Goal: Task Accomplishment & Management: Use online tool/utility

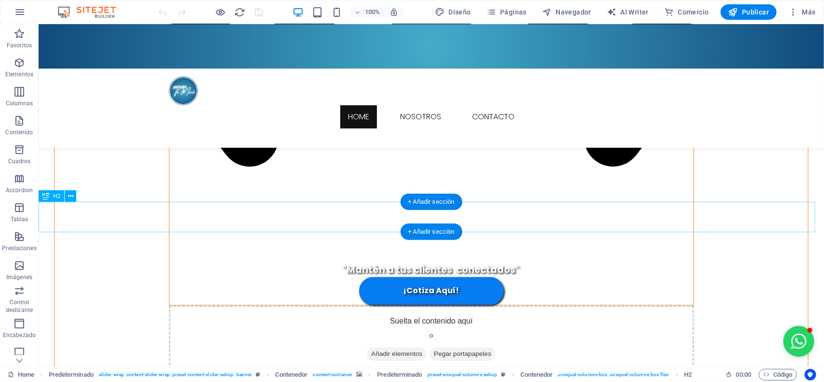
scroll to position [2475, 0]
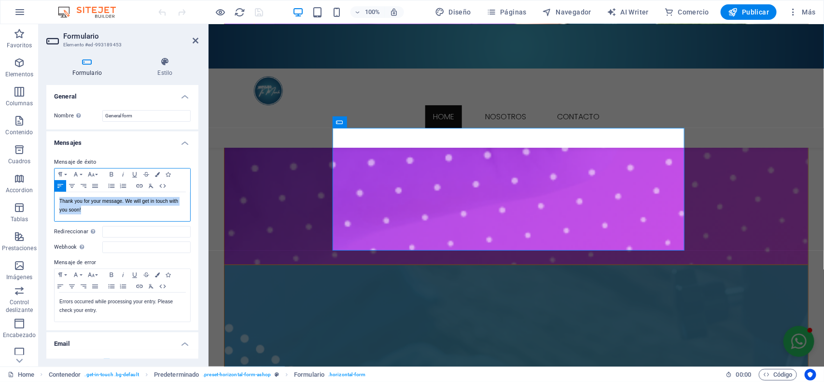
drag, startPoint x: 86, startPoint y: 212, endPoint x: 56, endPoint y: 203, distance: 31.2
click at [56, 203] on div "Thank you for your message. We will get in touch with you soon!" at bounding box center [123, 206] width 136 height 29
copy p "Thank you for your message. We will get in touch with you soon!"
click at [83, 208] on p "Thank you for your message. We will get in touch with you soon!" at bounding box center [122, 205] width 126 height 17
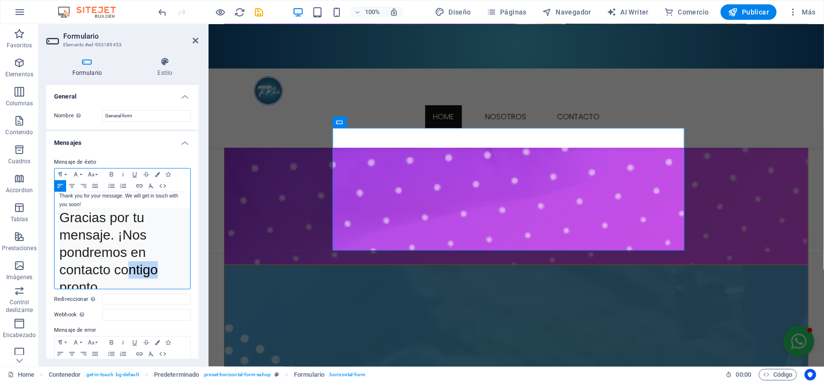
scroll to position [15, 0]
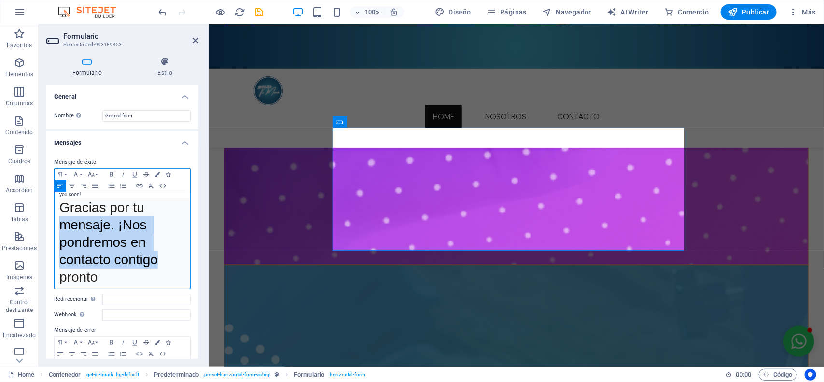
drag, startPoint x: 122, startPoint y: 261, endPoint x: 83, endPoint y: 247, distance: 42.0
click at [52, 216] on div "Mensaje de éxito Paragraph Format Normal Heading 1 Heading 2 Heading 3 Heading …" at bounding box center [122, 273] width 152 height 249
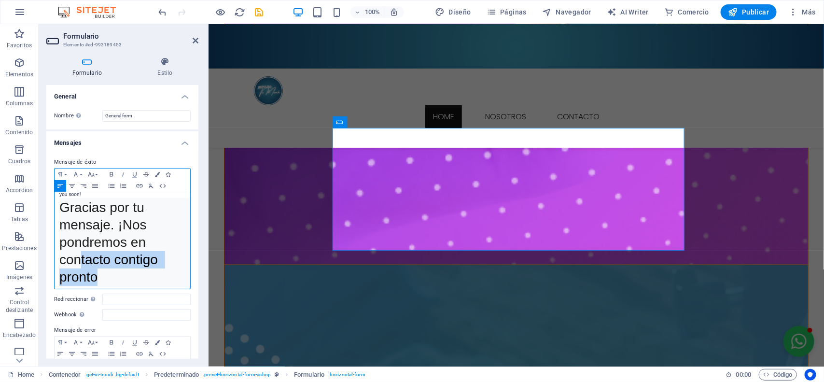
scroll to position [18, 0]
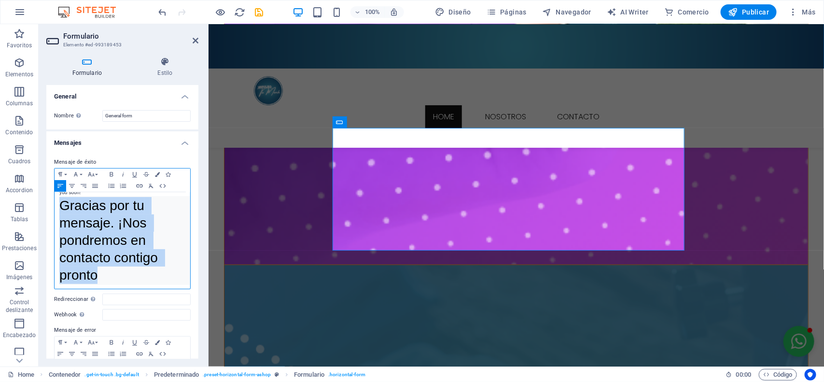
drag, startPoint x: 87, startPoint y: 265, endPoint x: 59, endPoint y: 208, distance: 63.1
click at [59, 208] on pre "Gracias por tu mensaje. ¡Nos pondremos en contacto contigo pronto" at bounding box center [124, 240] width 130 height 89
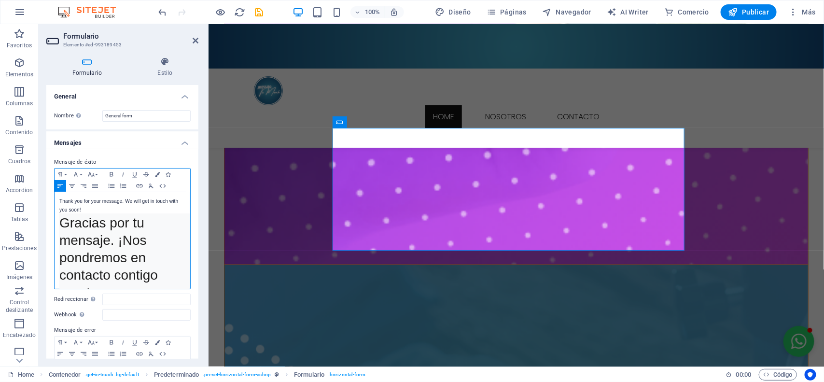
click at [59, 199] on p "Thank you for your message. We will get in touch with you soon!" at bounding box center [122, 205] width 126 height 17
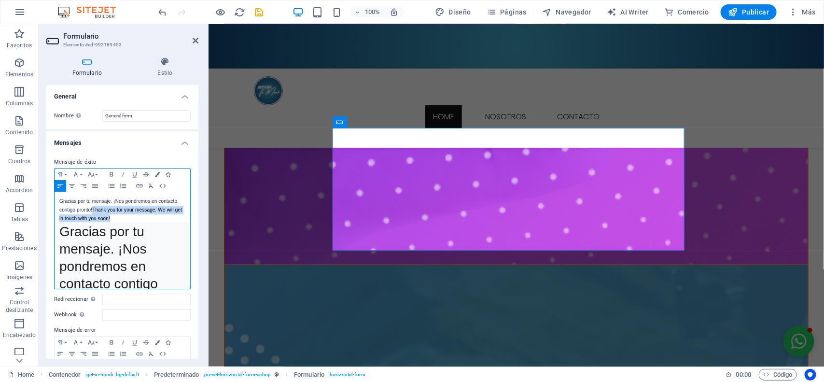
drag, startPoint x: 124, startPoint y: 220, endPoint x: 92, endPoint y: 211, distance: 33.3
click at [92, 211] on p "Gracias por tu mensaje. ¡Nos pondremos en contacto contigo pronto! Thank you fo…" at bounding box center [122, 210] width 126 height 26
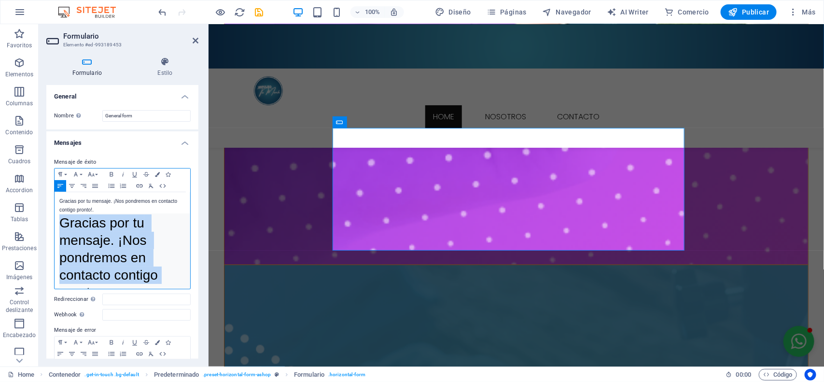
scroll to position [27, 3]
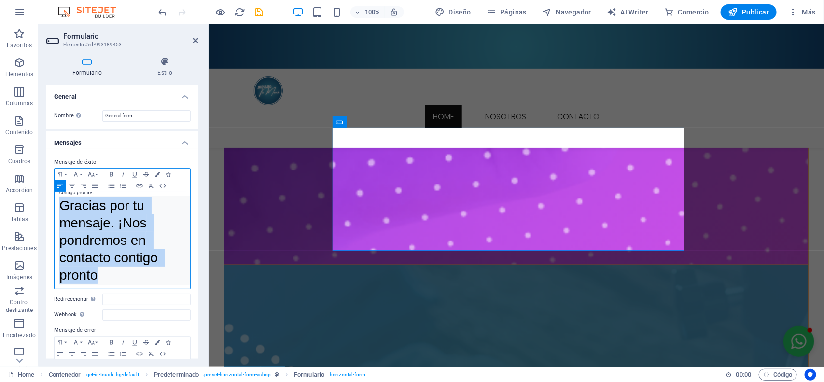
drag, startPoint x: 59, startPoint y: 218, endPoint x: 180, endPoint y: 281, distance: 135.7
click at [180, 281] on div "Gracias por tu mensaje. ¡Nos pondremos en contacto contigo pronto!. Gracias por…" at bounding box center [123, 240] width 136 height 97
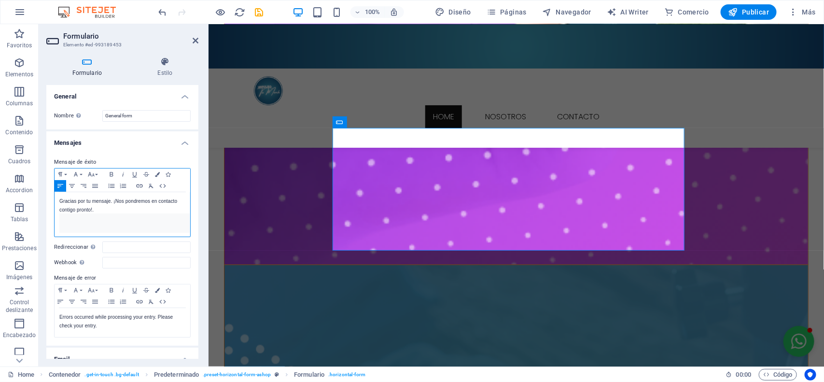
scroll to position [0, 1]
drag, startPoint x: 123, startPoint y: 220, endPoint x: 106, endPoint y: 224, distance: 17.2
click at [106, 224] on pre at bounding box center [124, 222] width 130 height 19
drag, startPoint x: 92, startPoint y: 223, endPoint x: 173, endPoint y: 224, distance: 80.7
click at [173, 224] on pre at bounding box center [124, 222] width 130 height 19
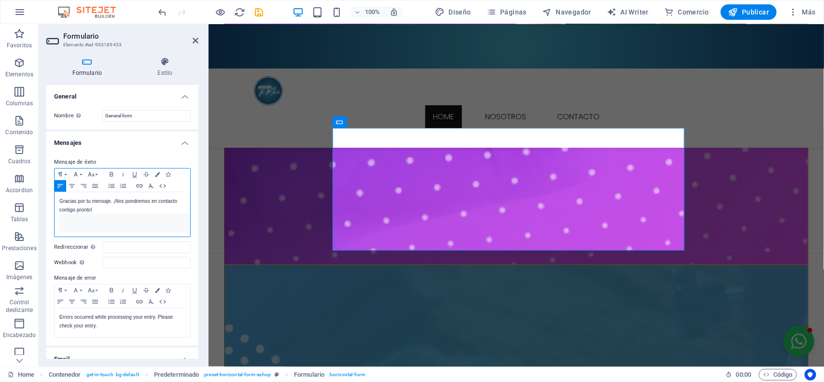
click at [177, 221] on pre at bounding box center [124, 222] width 130 height 19
click at [180, 221] on pre at bounding box center [124, 222] width 130 height 19
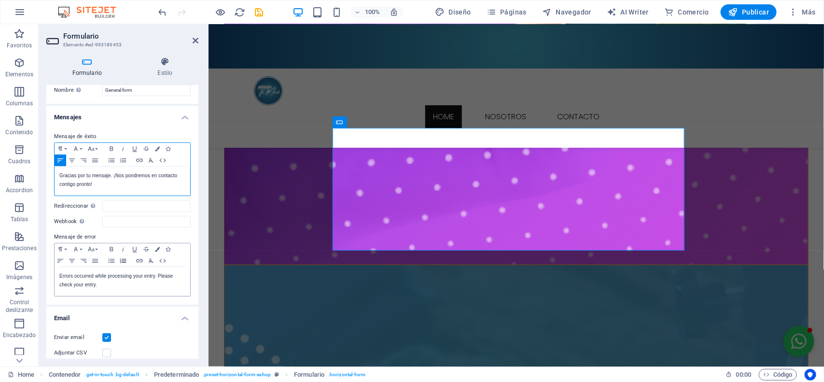
scroll to position [60, 0]
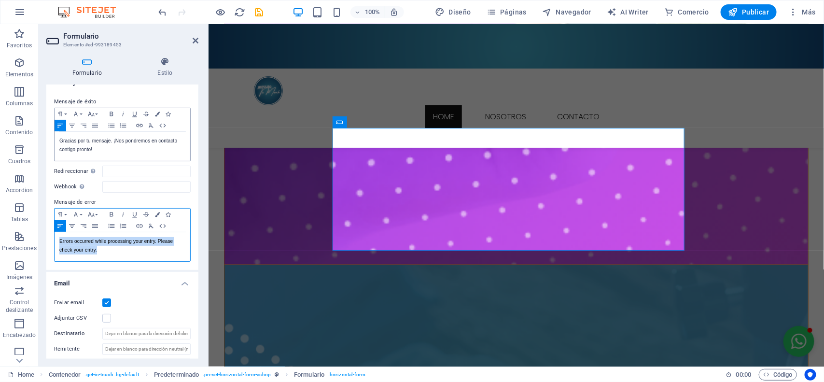
drag, startPoint x: 97, startPoint y: 252, endPoint x: 55, endPoint y: 241, distance: 43.7
click at [55, 241] on div "Errors occurred while processing your entry. Please check your entry." at bounding box center [123, 246] width 136 height 29
copy p "Errors occurred while processing your entry. Please check your entry."
click at [98, 243] on p "Errors occurred while processing your entry. Please check your entry." at bounding box center [122, 245] width 126 height 17
click at [59, 238] on p "Errors occurred while processing your entry. Please check your entry." at bounding box center [122, 245] width 126 height 17
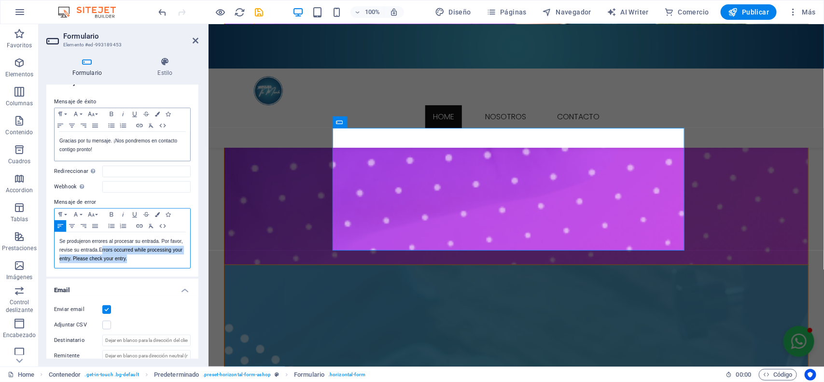
drag, startPoint x: 133, startPoint y: 256, endPoint x: 102, endPoint y: 247, distance: 32.4
click at [102, 247] on p "Se produjeron errores al procesar su entrada. Por favor, revise su entrada. Err…" at bounding box center [122, 250] width 126 height 26
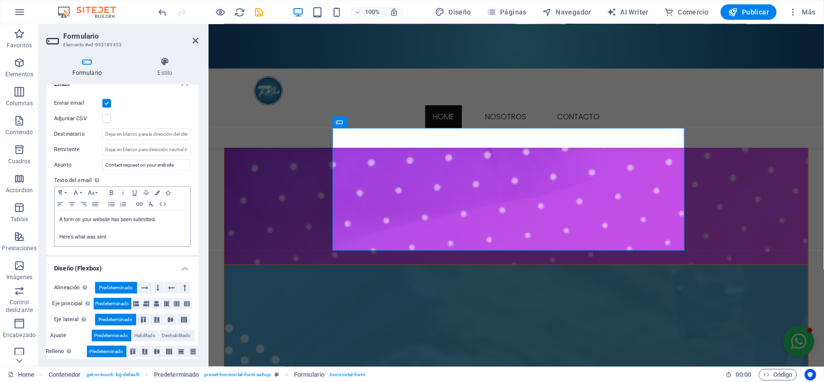
scroll to position [267, 0]
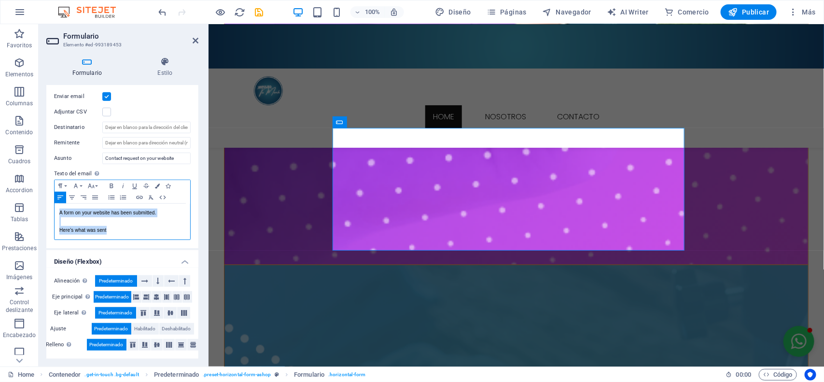
drag, startPoint x: 121, startPoint y: 233, endPoint x: 54, endPoint y: 215, distance: 69.5
click at [55, 215] on div "A form on your website has been submitted. Here's what was sent" at bounding box center [123, 222] width 136 height 36
copy div "A form on your website has been submitted. Here's what was sent"
click at [165, 213] on p "A form on your website has been submitted." at bounding box center [122, 213] width 126 height 9
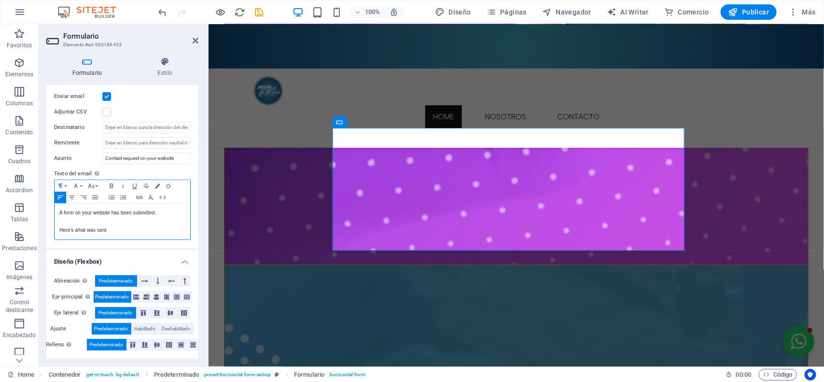
click at [58, 211] on div "A form on your website has been submitted. Here's what was sent" at bounding box center [123, 222] width 136 height 36
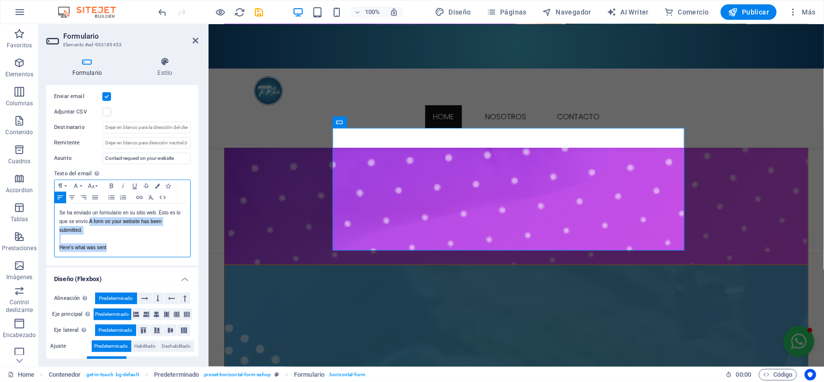
drag, startPoint x: 110, startPoint y: 245, endPoint x: 88, endPoint y: 219, distance: 34.3
click at [88, 219] on div "Se ha enviado un formulario en su sitio web. Esto es lo que se envío. A form on…" at bounding box center [123, 230] width 136 height 53
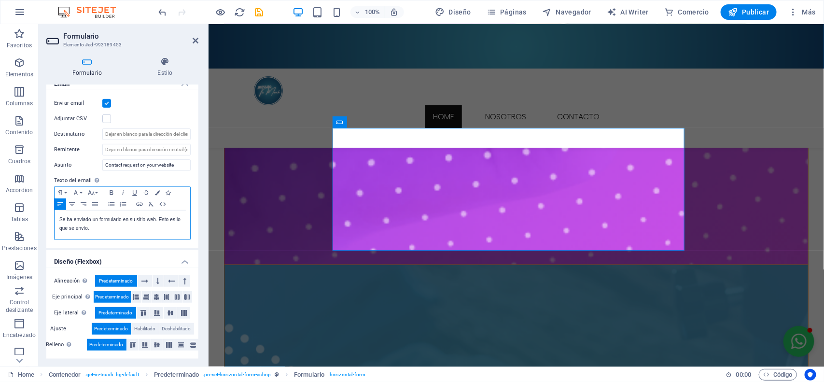
scroll to position [259, 0]
click at [257, 10] on icon "save" at bounding box center [259, 12] width 11 height 11
checkbox input "false"
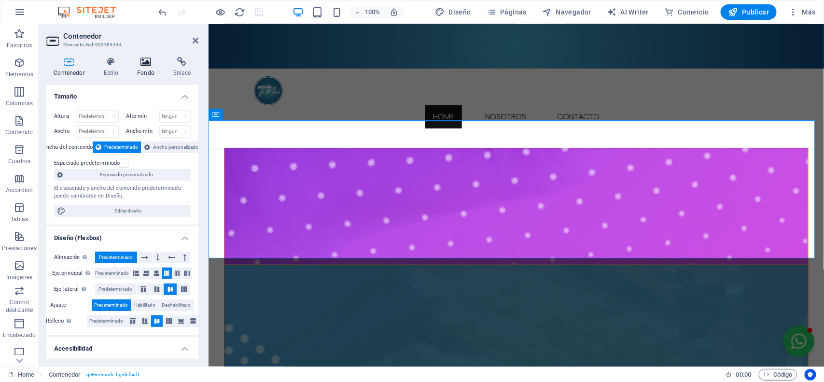
click at [140, 68] on h4 "Fondo" at bounding box center [148, 67] width 36 height 20
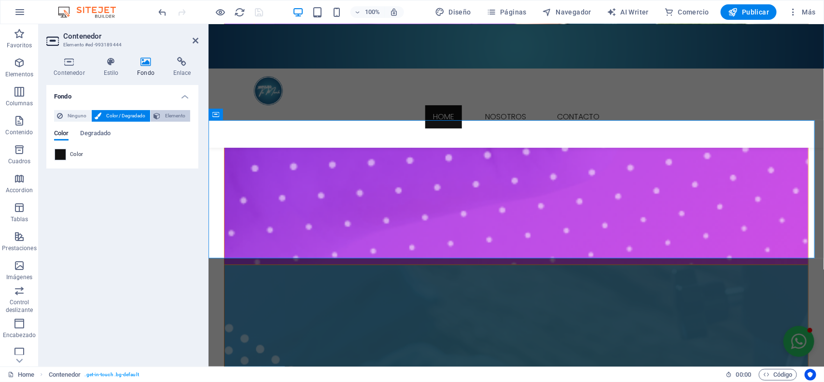
click at [162, 116] on button "Elemento" at bounding box center [171, 116] width 40 height 12
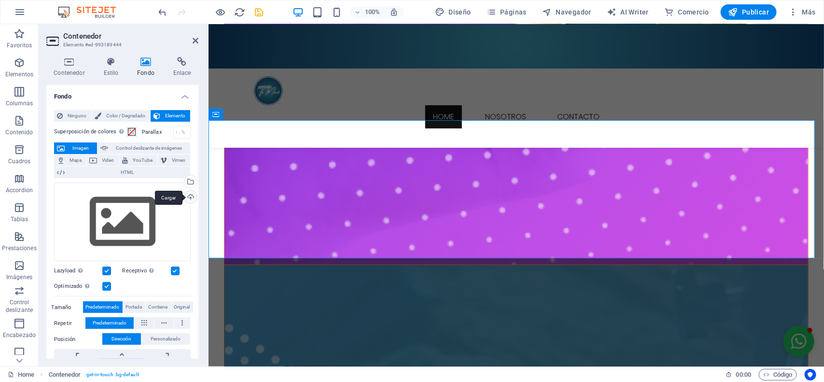
click at [192, 192] on div "Cargar" at bounding box center [190, 198] width 14 height 14
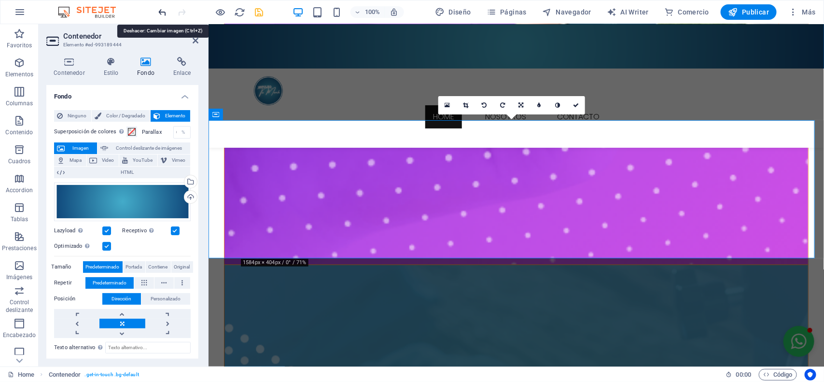
click at [160, 14] on icon "undo" at bounding box center [162, 12] width 11 height 11
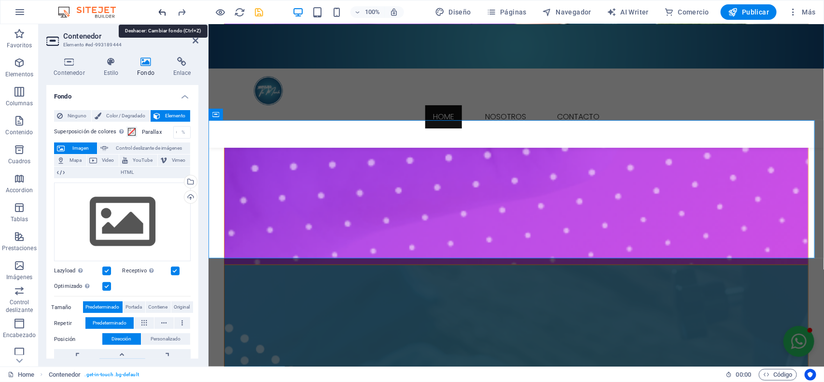
click at [165, 16] on icon "undo" at bounding box center [162, 12] width 11 height 11
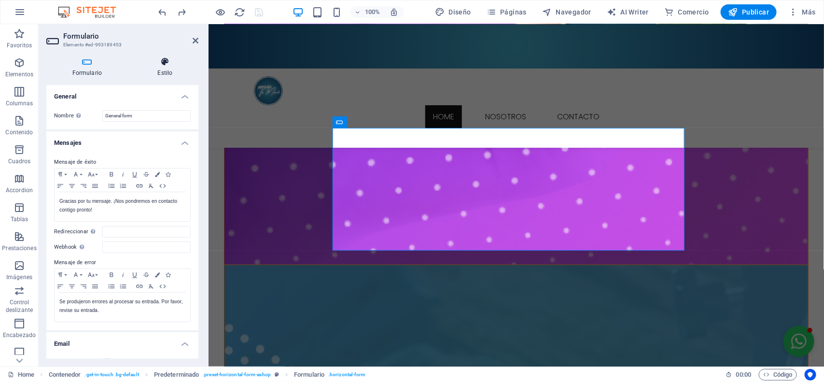
click at [163, 67] on h4 "Estilo" at bounding box center [165, 67] width 67 height 20
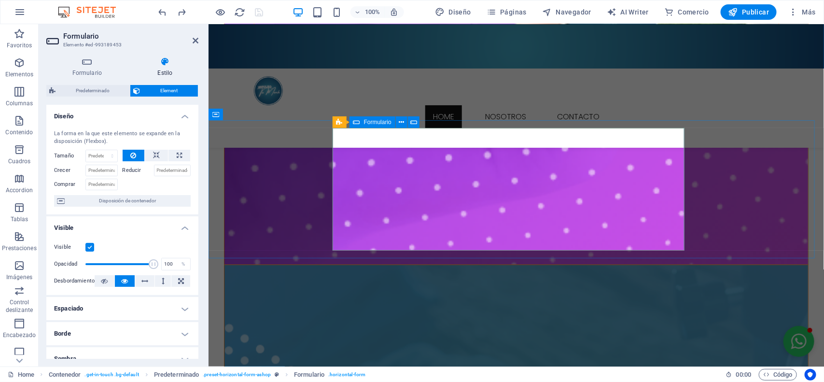
click at [96, 90] on span "Predeterminado" at bounding box center [92, 91] width 69 height 12
select select "px"
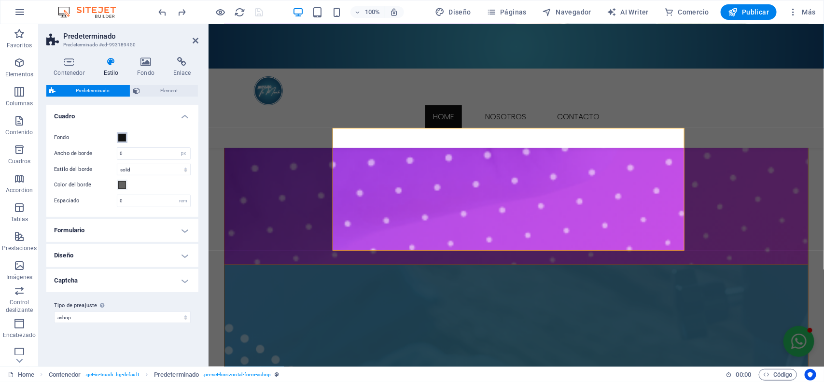
click at [124, 138] on span at bounding box center [122, 138] width 8 height 8
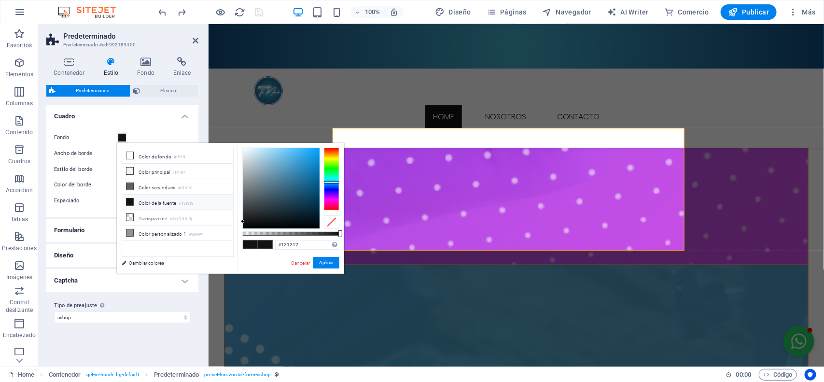
drag, startPoint x: 331, startPoint y: 187, endPoint x: 332, endPoint y: 182, distance: 4.9
click at [332, 182] on div at bounding box center [331, 179] width 15 height 63
click at [333, 183] on div at bounding box center [331, 183] width 15 height 2
drag, startPoint x: 315, startPoint y: 163, endPoint x: 323, endPoint y: 153, distance: 12.5
click at [323, 153] on div at bounding box center [291, 188] width 97 height 81
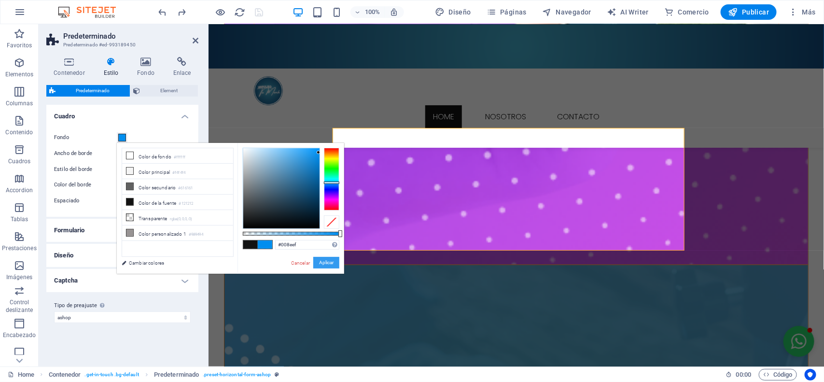
click at [332, 263] on button "Aplicar" at bounding box center [326, 263] width 26 height 12
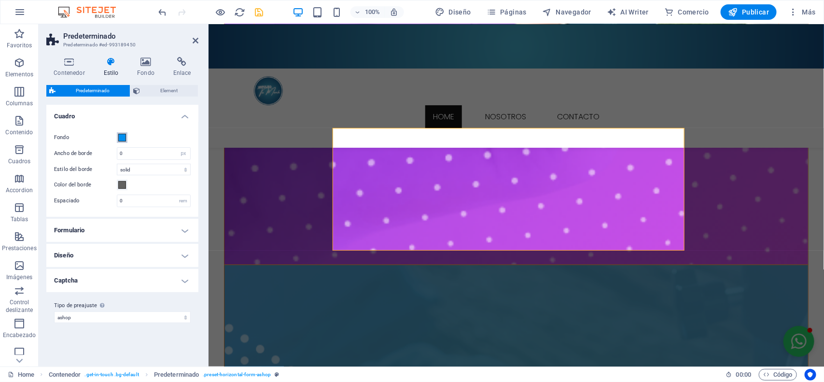
click at [121, 136] on span at bounding box center [122, 138] width 8 height 8
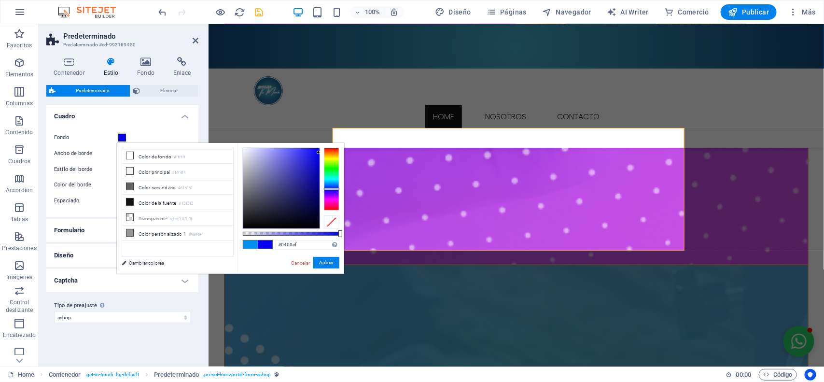
drag, startPoint x: 327, startPoint y: 181, endPoint x: 327, endPoint y: 189, distance: 7.7
click at [327, 189] on div at bounding box center [331, 189] width 15 height 2
drag, startPoint x: 317, startPoint y: 154, endPoint x: 309, endPoint y: 174, distance: 21.7
click at [326, 150] on div at bounding box center [291, 188] width 97 height 81
click at [323, 267] on button "Aplicar" at bounding box center [326, 263] width 26 height 12
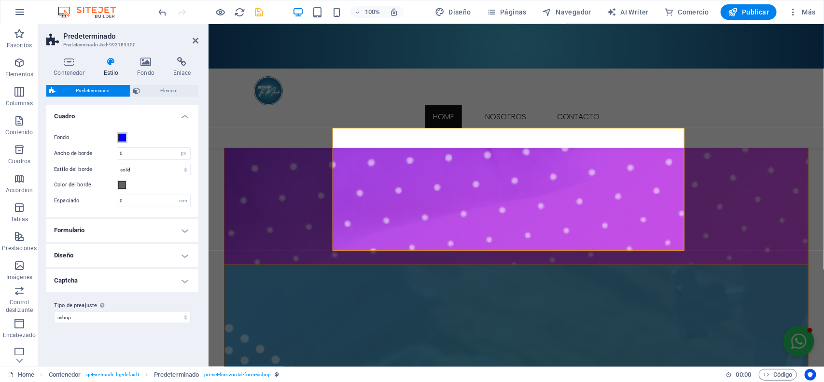
click at [122, 136] on span at bounding box center [122, 138] width 8 height 8
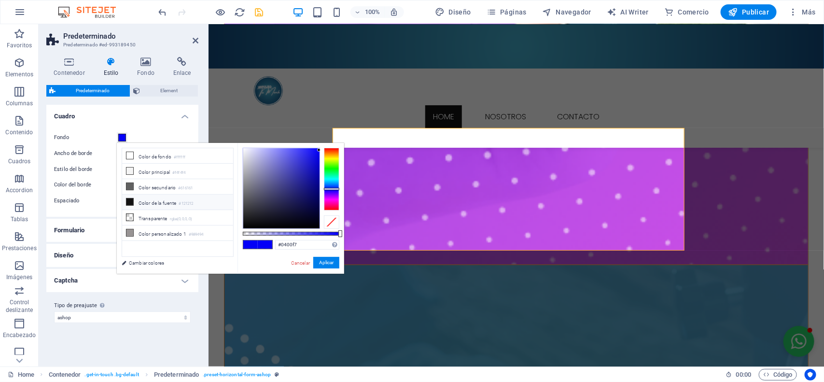
click at [142, 196] on li "Color de la fuente #121212" at bounding box center [177, 202] width 111 height 15
type input "#121212"
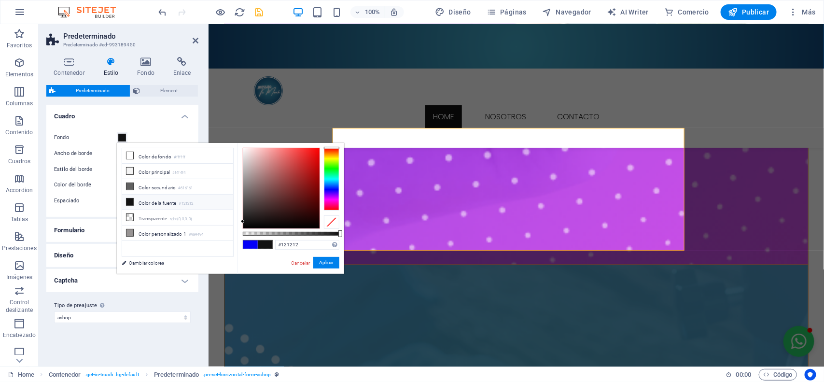
click at [141, 209] on li "Color de la fuente #121212" at bounding box center [177, 202] width 111 height 15
click at [136, 205] on li "Color de la fuente #121212" at bounding box center [177, 202] width 111 height 15
click at [325, 264] on button "Aplicar" at bounding box center [326, 263] width 26 height 12
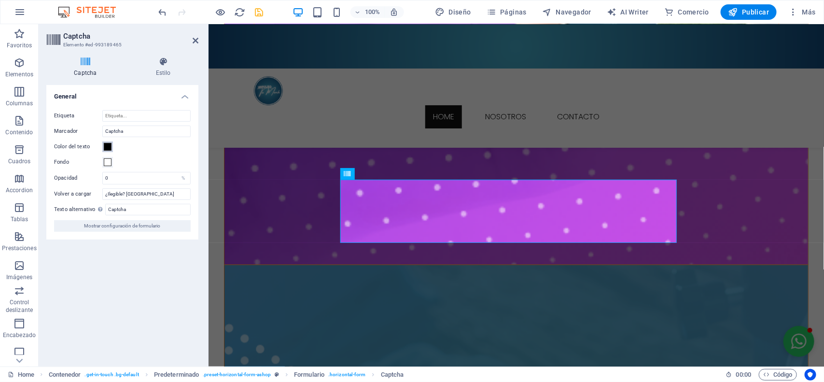
click at [109, 147] on span at bounding box center [108, 147] width 8 height 8
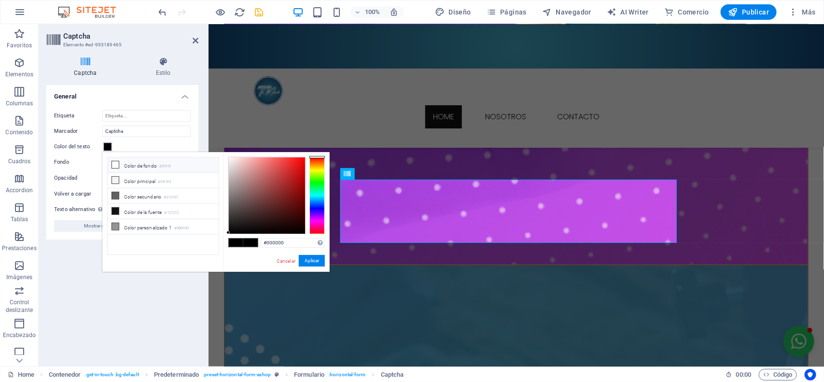
click at [126, 162] on li "Color de fondo #ffffff" at bounding box center [163, 164] width 111 height 15
type input "#ffffff"
click at [315, 257] on button "Aplicar" at bounding box center [312, 261] width 26 height 12
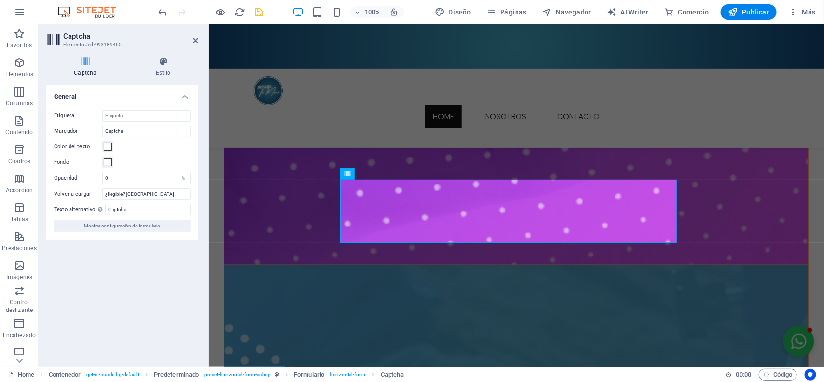
click at [191, 41] on header "Captcha Elemento #ed-993189465" at bounding box center [122, 36] width 152 height 25
click at [194, 40] on icon at bounding box center [196, 41] width 6 height 8
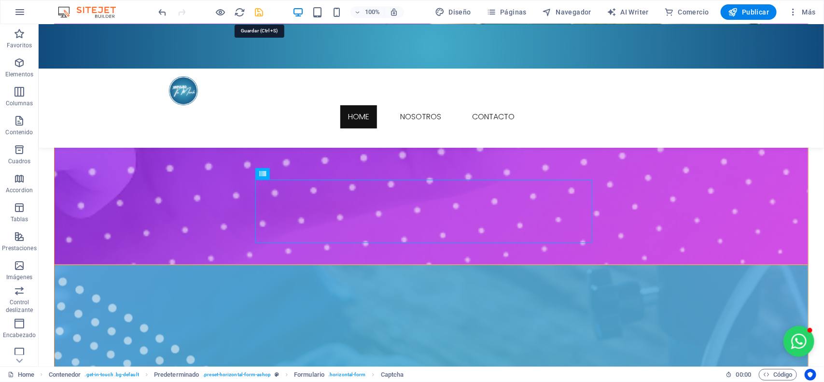
click at [258, 12] on icon "save" at bounding box center [259, 12] width 11 height 11
checkbox input "false"
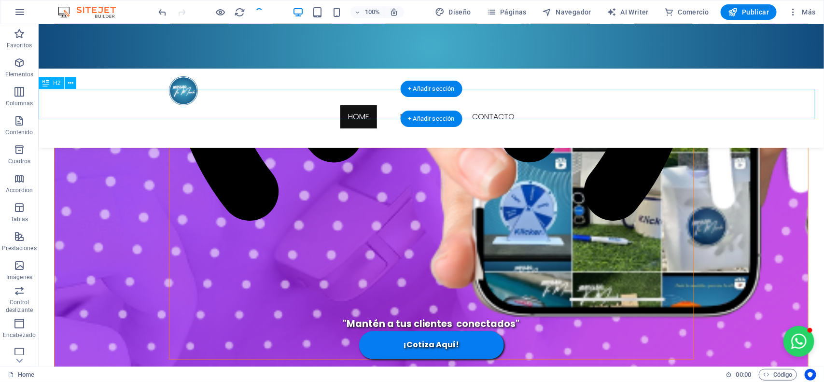
scroll to position [2234, 0]
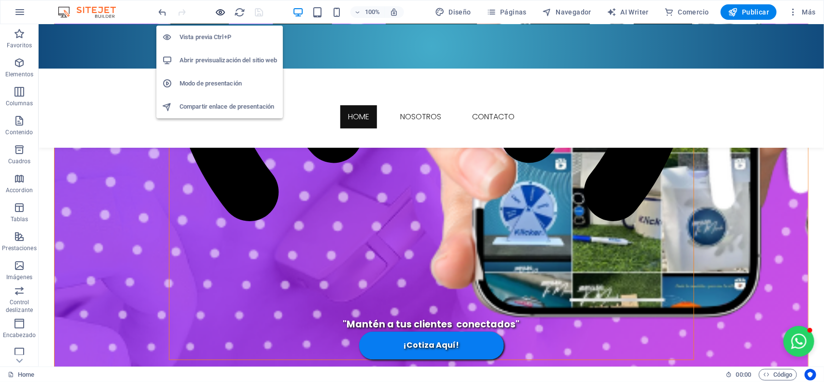
click at [224, 12] on icon "button" at bounding box center [220, 12] width 11 height 11
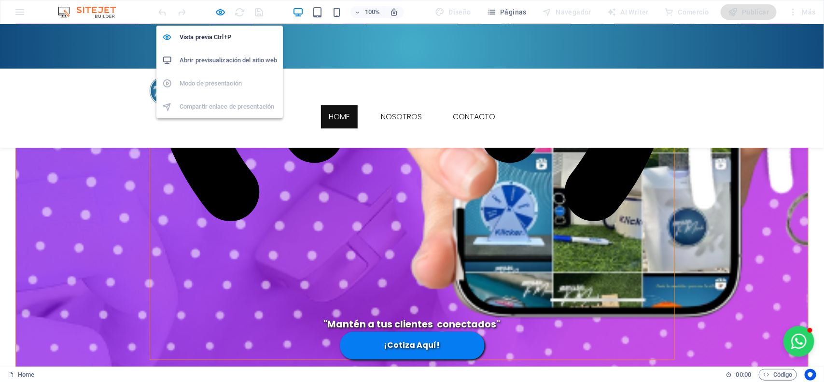
scroll to position [2109, 0]
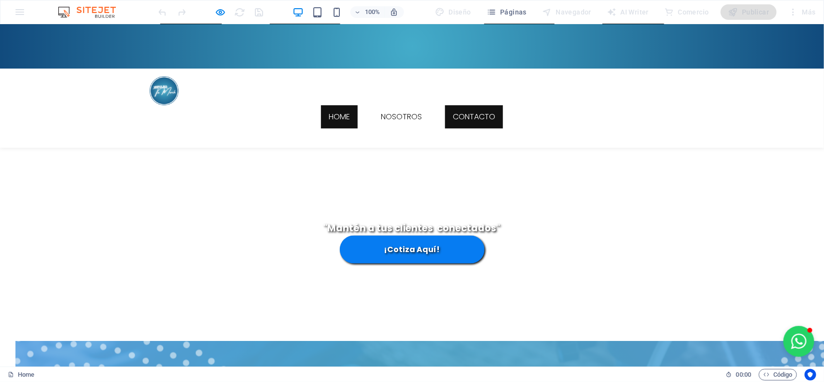
click at [463, 105] on link "Contacto" at bounding box center [474, 116] width 58 height 23
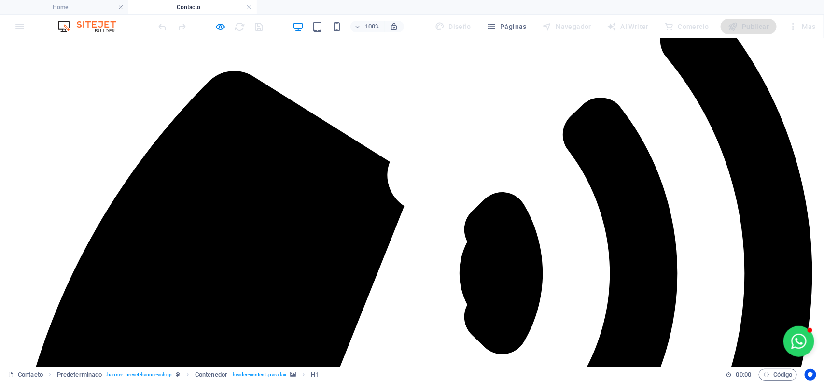
scroll to position [60, 0]
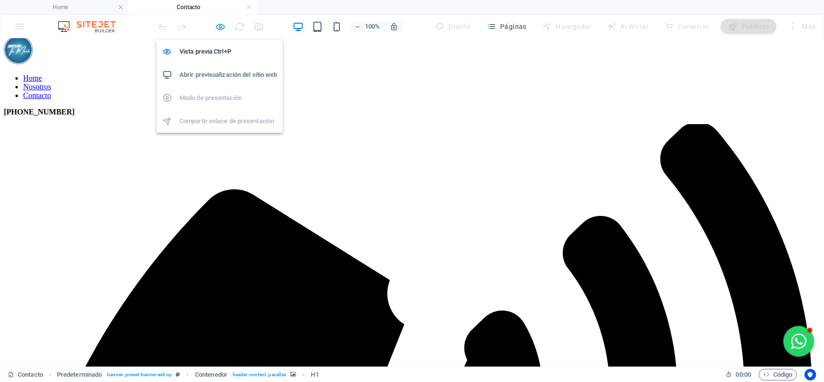
click at [221, 32] on div "Vista previa Ctrl+P Abrir previsualización del sitio web Modo de presentación C…" at bounding box center [219, 82] width 127 height 100
click at [222, 29] on icon "button" at bounding box center [220, 26] width 11 height 11
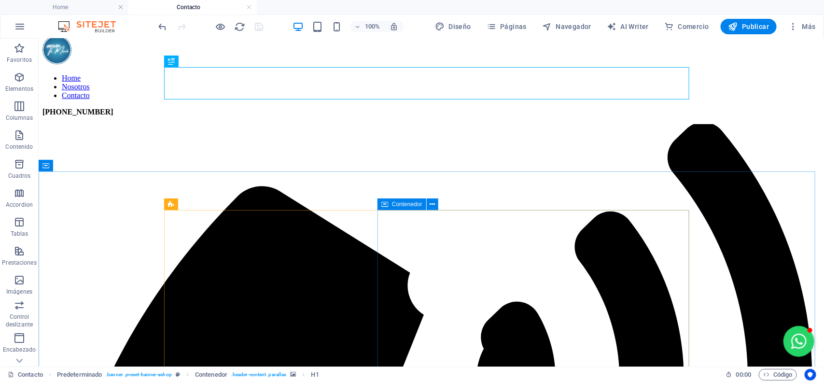
click at [388, 203] on icon at bounding box center [385, 205] width 7 height 12
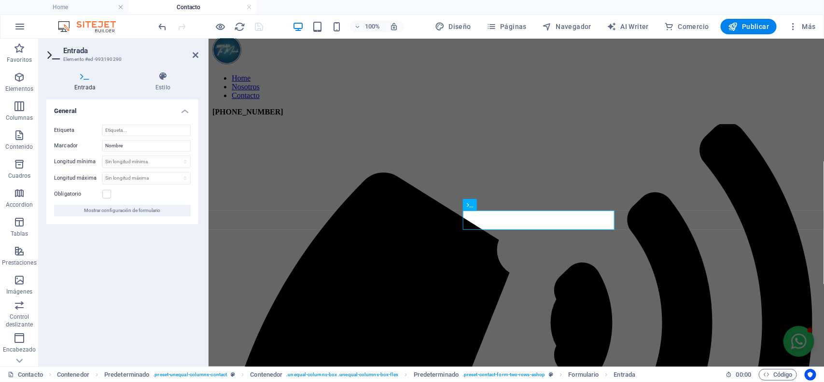
click at [91, 81] on icon at bounding box center [84, 76] width 77 height 10
click at [138, 208] on span "Mostrar configuración de formulario" at bounding box center [123, 211] width 76 height 12
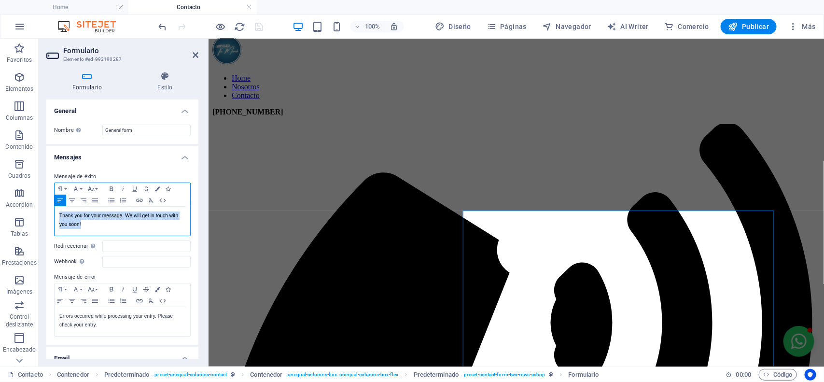
drag, startPoint x: 84, startPoint y: 227, endPoint x: 59, endPoint y: 216, distance: 26.6
click at [59, 216] on div "Thank you for your message. We will get in touch with you soon!" at bounding box center [123, 221] width 136 height 29
copy p "Thank you for your message. We will get in touch with you soon!"
click at [90, 227] on p "Thank you for your message. We will get in touch with you soon!" at bounding box center [122, 220] width 126 height 17
drag, startPoint x: 90, startPoint y: 227, endPoint x: 50, endPoint y: 217, distance: 41.8
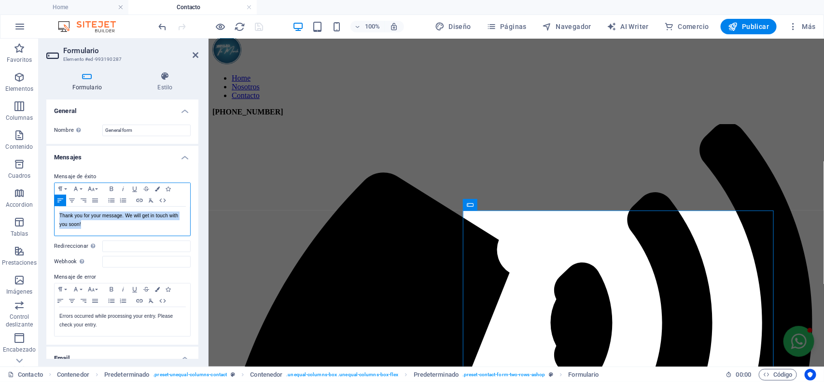
click at [50, 217] on div "Mensaje de éxito Paragraph Format Normal Heading 1 Heading 2 Heading 3 Heading …" at bounding box center [122, 254] width 152 height 182
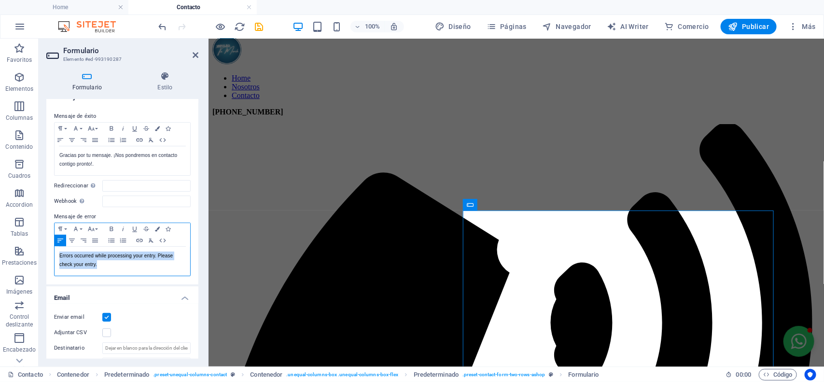
drag, startPoint x: 99, startPoint y: 269, endPoint x: 47, endPoint y: 257, distance: 53.7
click at [47, 257] on div "Mensaje de éxito Paragraph Format Normal Heading 1 Heading 2 Heading 3 Heading …" at bounding box center [122, 194] width 152 height 182
copy p "Errors occurred while processing your entry. Please check your entry."
click at [107, 268] on p "Errors occurred while processing your entry. Please check your entry." at bounding box center [122, 260] width 126 height 17
drag, startPoint x: 105, startPoint y: 267, endPoint x: 51, endPoint y: 252, distance: 56.5
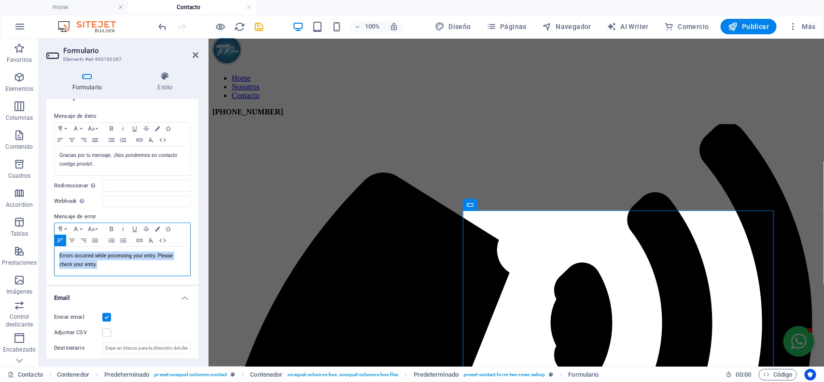
click at [51, 252] on div "Mensaje de éxito Paragraph Format Normal Heading 1 Heading 2 Heading 3 Heading …" at bounding box center [122, 194] width 152 height 182
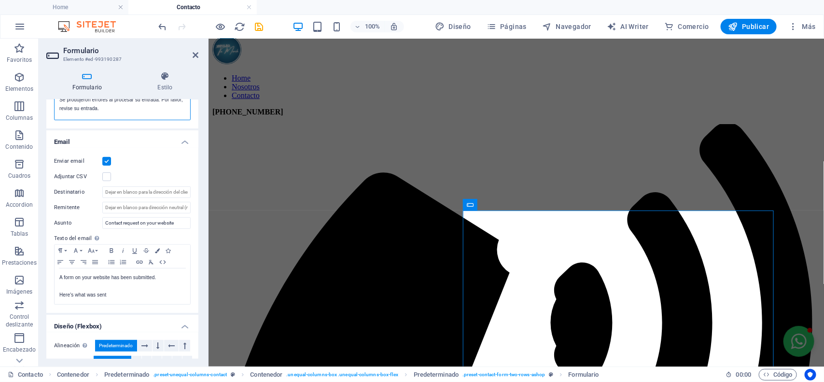
scroll to position [241, 0]
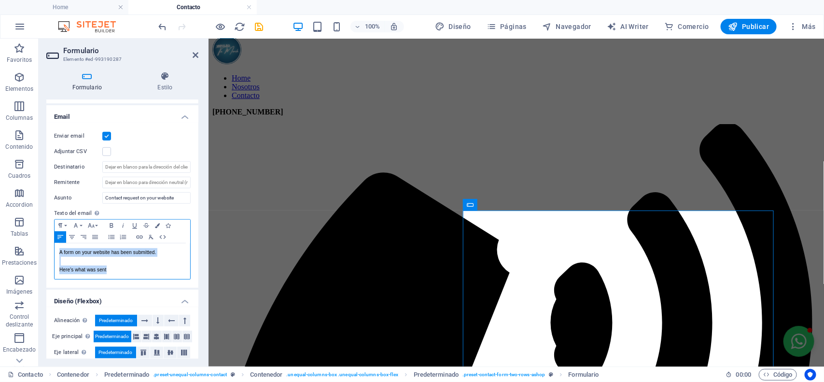
drag, startPoint x: 119, startPoint y: 273, endPoint x: 42, endPoint y: 255, distance: 79.4
click at [42, 255] on div "Formulario Estilo General Nombre Define un nombre para el formulario. General f…" at bounding box center [123, 215] width 168 height 303
copy div "A form on your website has been submitted. Here's what was sent"
click at [151, 252] on p "A form on your website has been submitted." at bounding box center [122, 252] width 126 height 9
drag, startPoint x: 160, startPoint y: 254, endPoint x: 50, endPoint y: 251, distance: 110.1
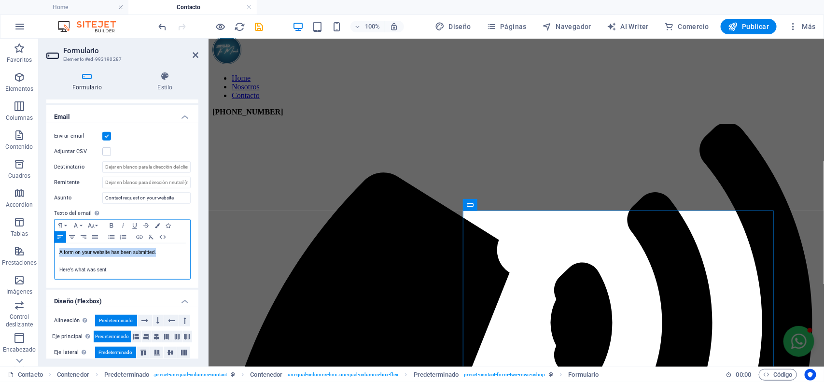
click at [50, 251] on div "Enviar email Adjuntar CSV Destinatario Remitente Asunto Contact request on your…" at bounding box center [122, 205] width 152 height 165
drag, startPoint x: 116, startPoint y: 269, endPoint x: 36, endPoint y: 269, distance: 79.7
click at [36, 269] on section "Favoritos Elementos Columnas Contenido Cuadros Accordion Tablas Prestaciones Im…" at bounding box center [412, 203] width 824 height 328
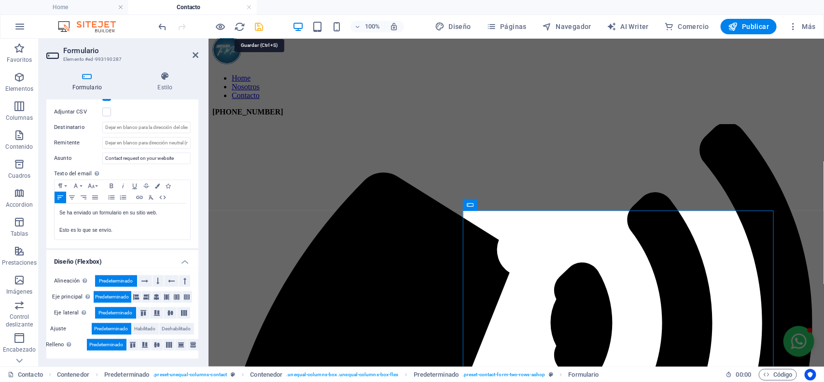
click at [258, 27] on icon "save" at bounding box center [259, 26] width 11 height 11
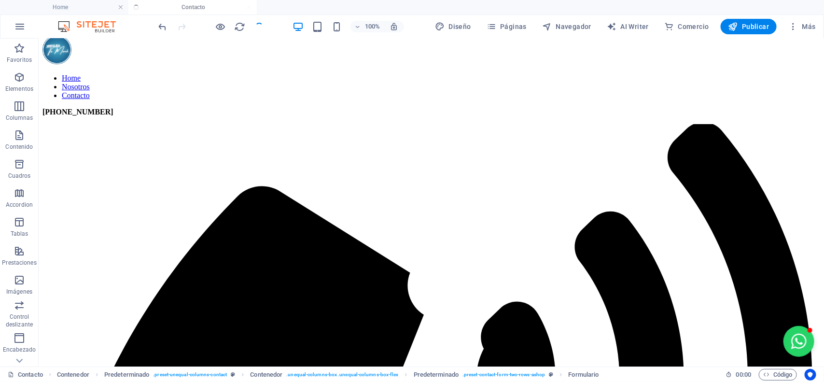
checkbox input "false"
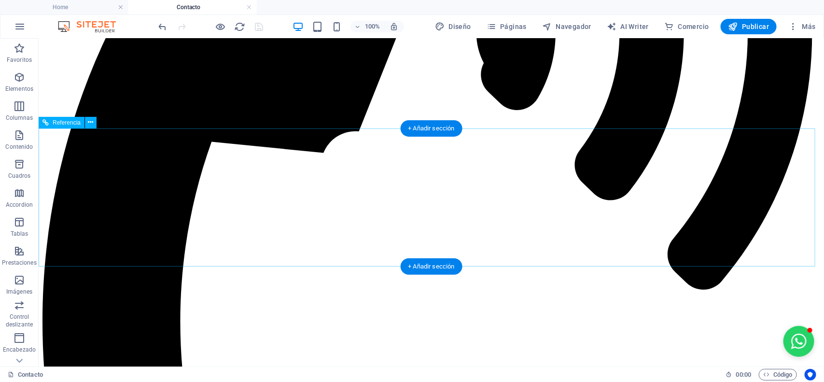
scroll to position [467, 0]
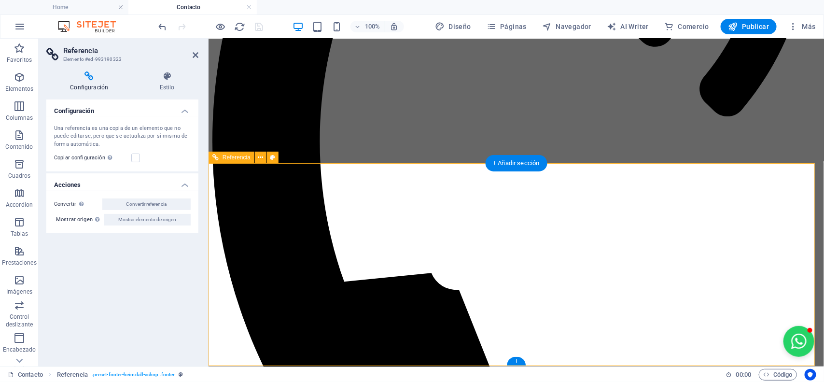
click at [170, 85] on h4 "Estilo" at bounding box center [167, 81] width 63 height 20
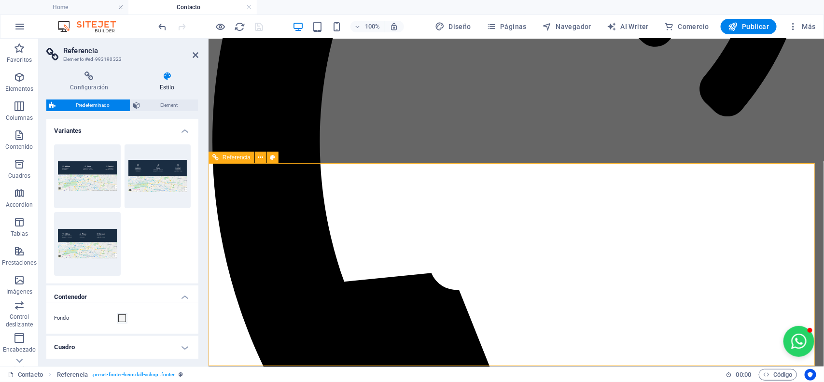
click at [194, 54] on icon at bounding box center [196, 55] width 6 height 8
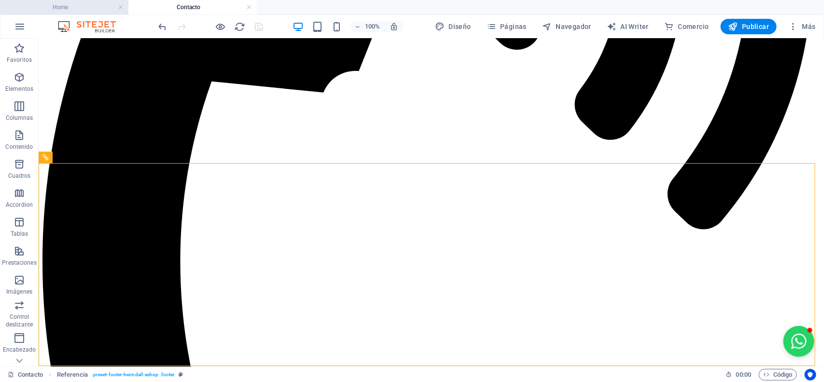
click at [84, 6] on h4 "Home" at bounding box center [64, 7] width 128 height 11
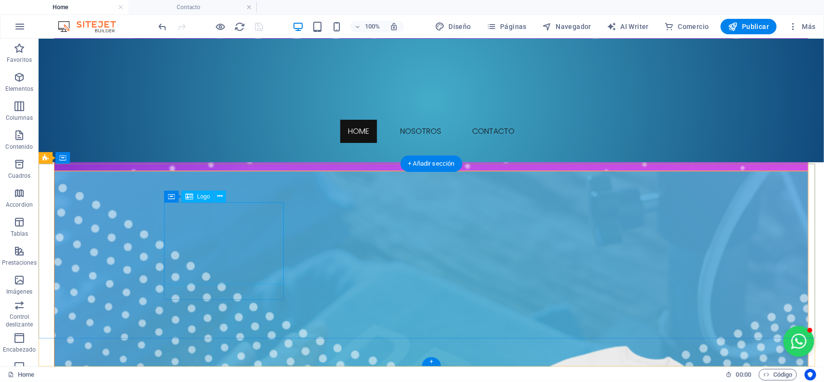
scroll to position [2584, 0]
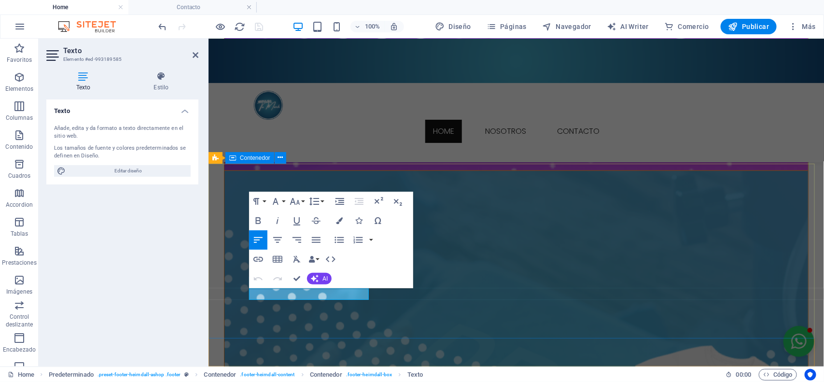
drag, startPoint x: 364, startPoint y: 296, endPoint x: 236, endPoint y: 294, distance: 128.0
click at [258, 218] on icon "button" at bounding box center [259, 221] width 12 height 12
click at [261, 199] on icon "button" at bounding box center [257, 202] width 12 height 12
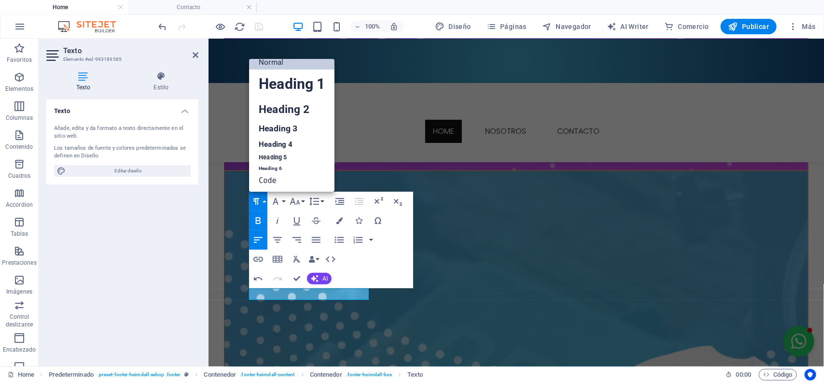
scroll to position [8, 0]
click at [275, 145] on link "Heading 4" at bounding box center [291, 144] width 85 height 14
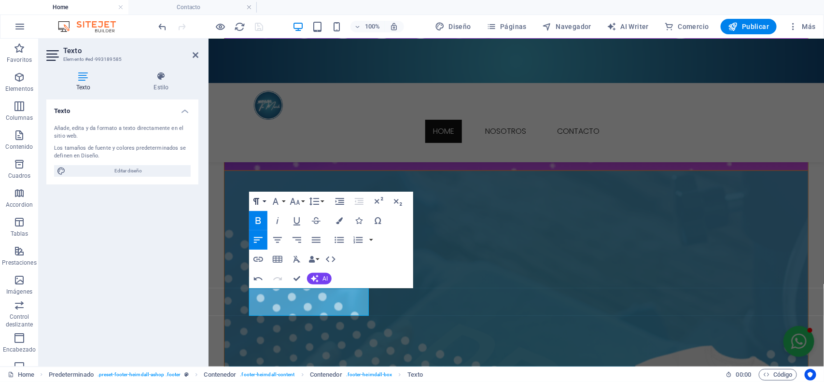
click at [259, 199] on icon "button" at bounding box center [257, 202] width 12 height 12
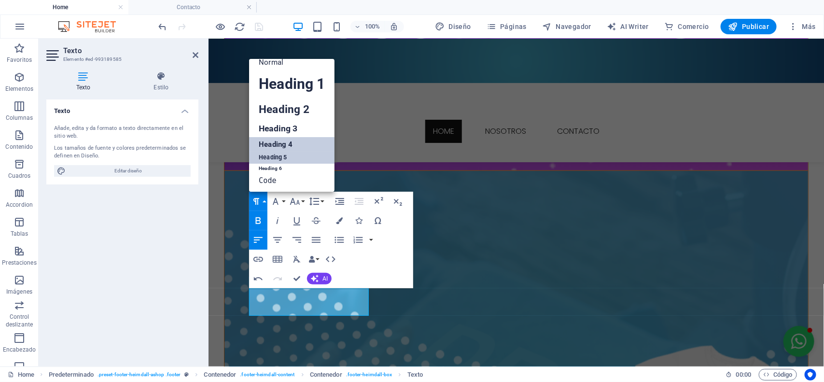
click at [276, 155] on link "Heading 5" at bounding box center [291, 158] width 85 height 12
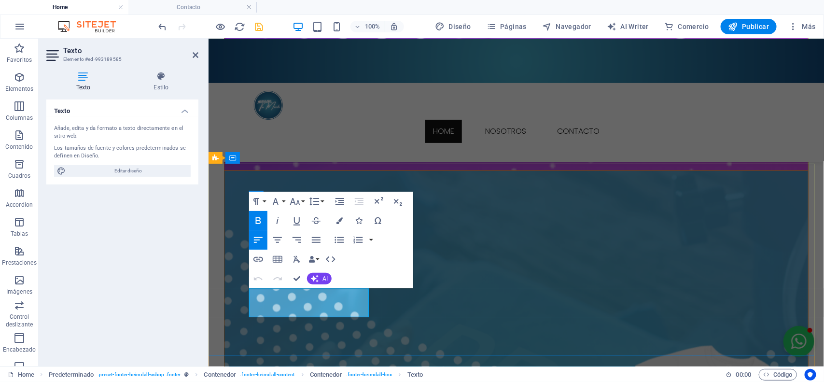
drag, startPoint x: 296, startPoint y: 307, endPoint x: 249, endPoint y: 291, distance: 49.5
click at [261, 198] on icon "button" at bounding box center [257, 202] width 12 height 12
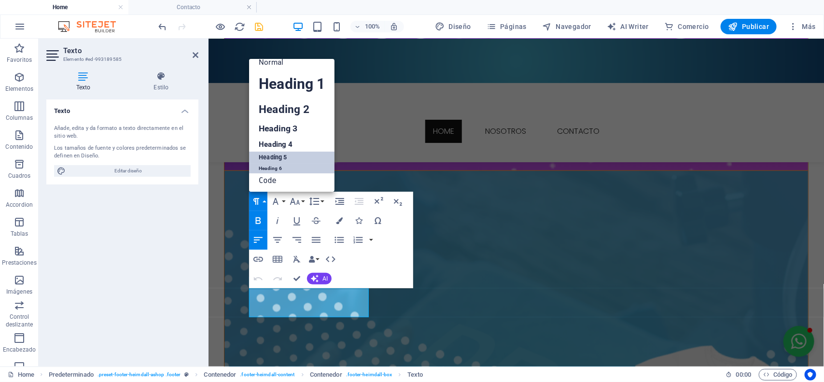
click at [275, 167] on link "Heading 6" at bounding box center [291, 169] width 85 height 10
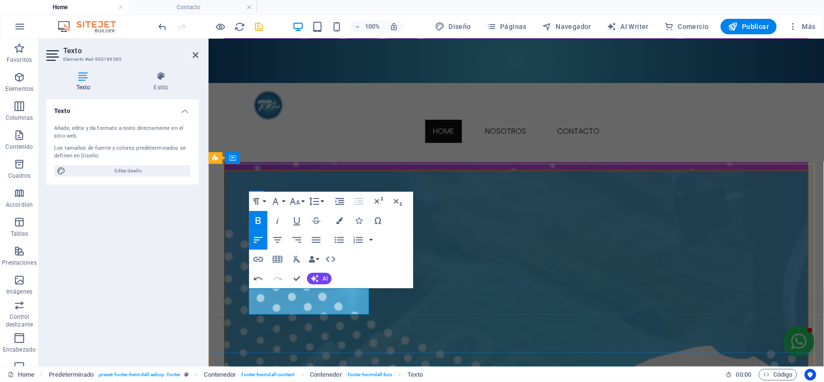
drag, startPoint x: 312, startPoint y: 307, endPoint x: 240, endPoint y: 277, distance: 78.2
click at [263, 201] on button "Paragraph Format" at bounding box center [258, 201] width 18 height 19
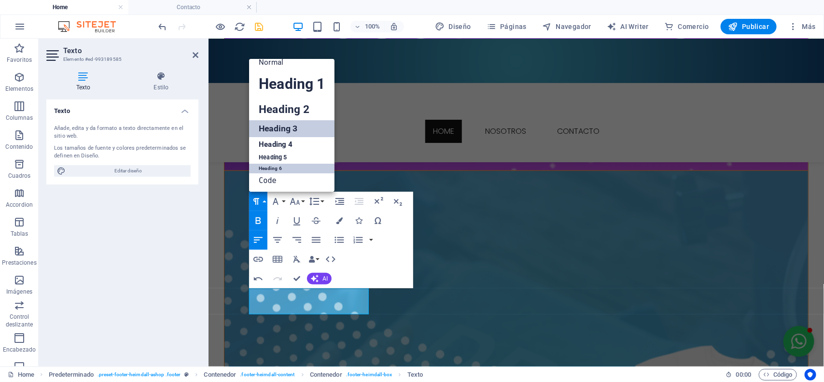
click at [271, 128] on link "Heading 3" at bounding box center [291, 128] width 85 height 17
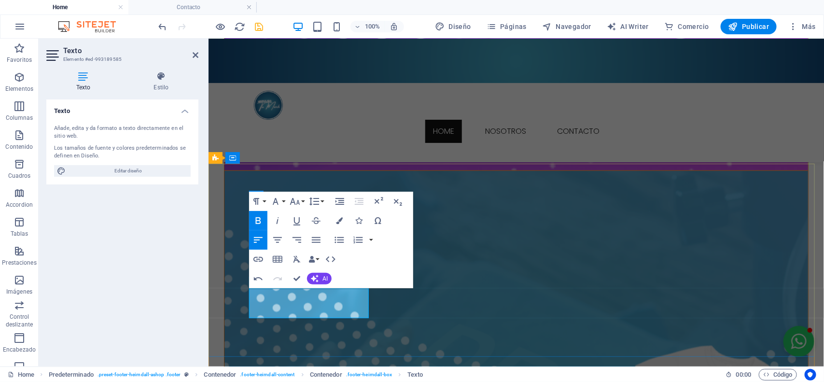
drag, startPoint x: 314, startPoint y: 313, endPoint x: 466, endPoint y: 314, distance: 151.7
click at [340, 217] on icon "button" at bounding box center [339, 220] width 7 height 7
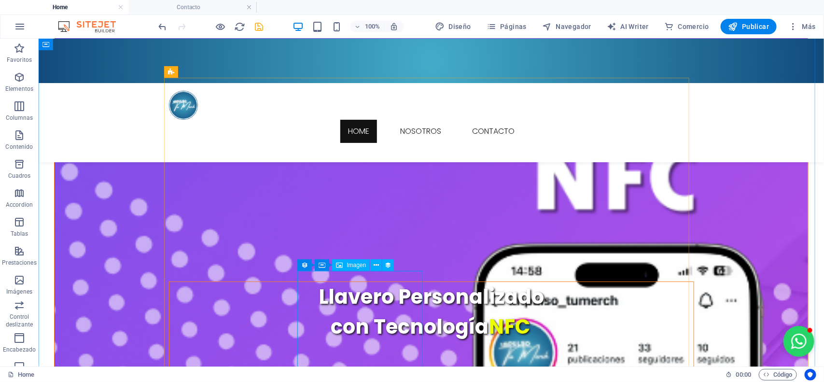
scroll to position [1739, 0]
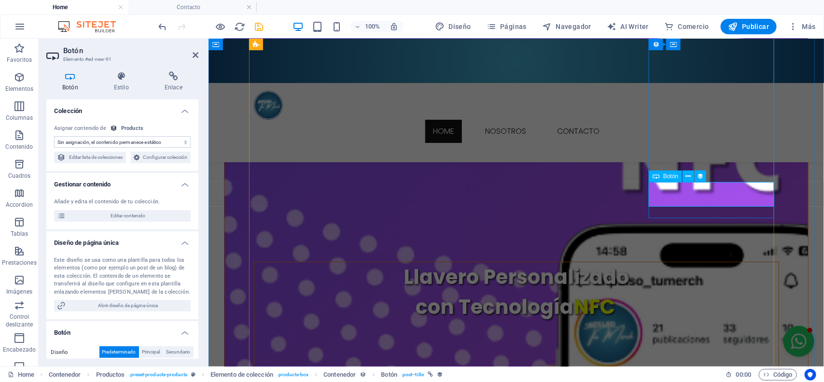
select select "name"
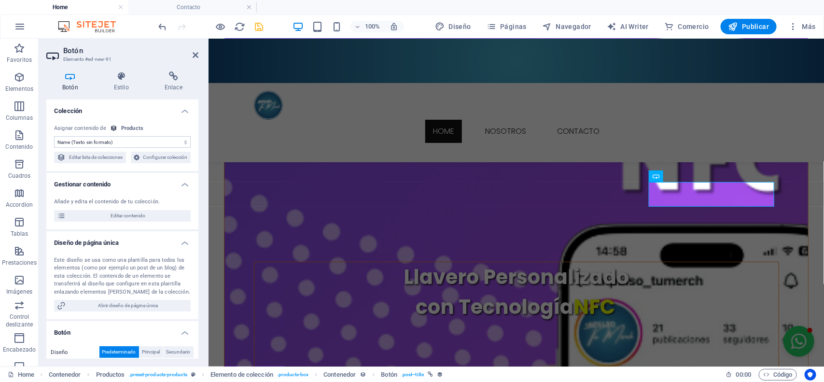
click at [189, 52] on h2 "Botón" at bounding box center [130, 50] width 135 height 9
click at [197, 56] on icon at bounding box center [196, 55] width 6 height 8
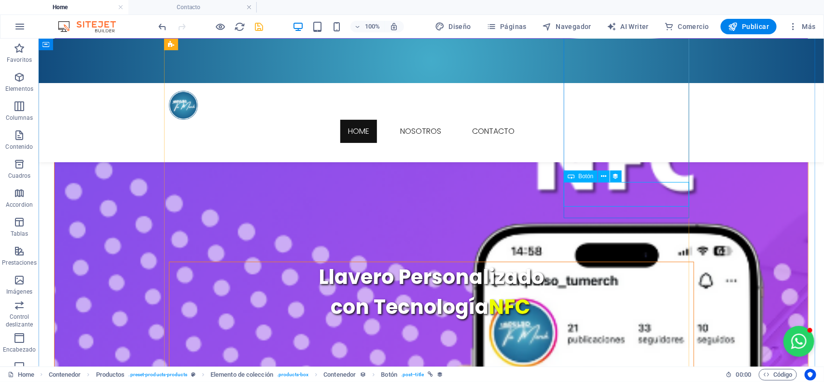
select select "name"
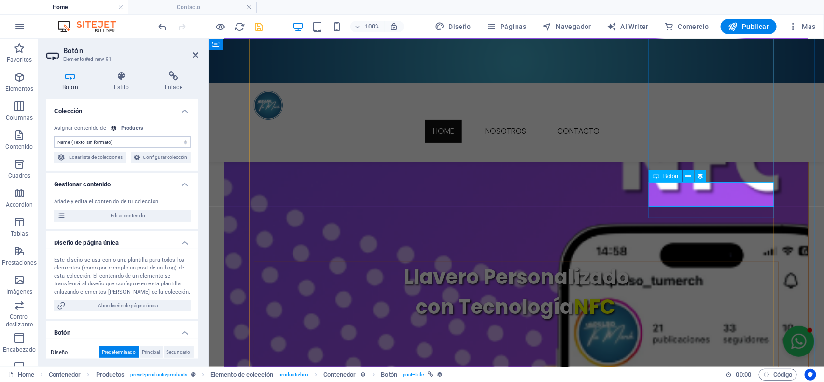
click at [194, 56] on icon at bounding box center [196, 55] width 6 height 8
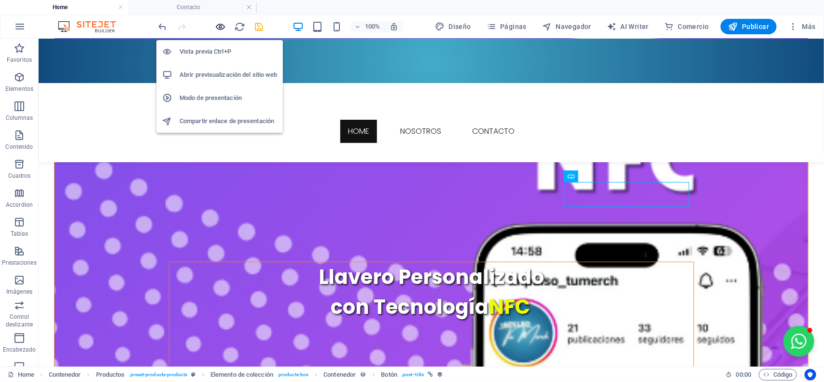
click at [217, 28] on icon "button" at bounding box center [220, 26] width 11 height 11
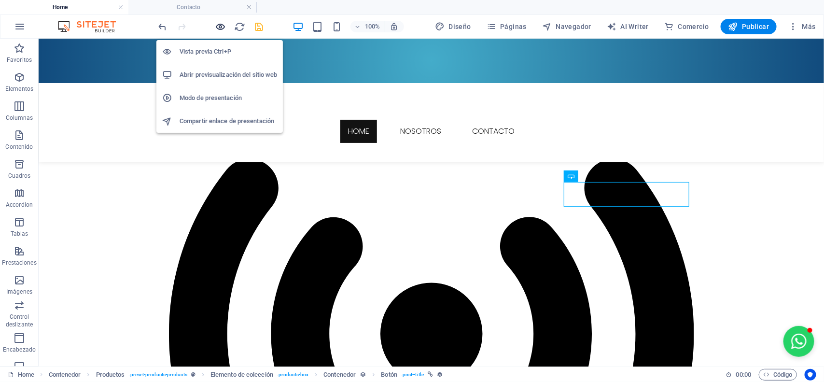
scroll to position [1614, 0]
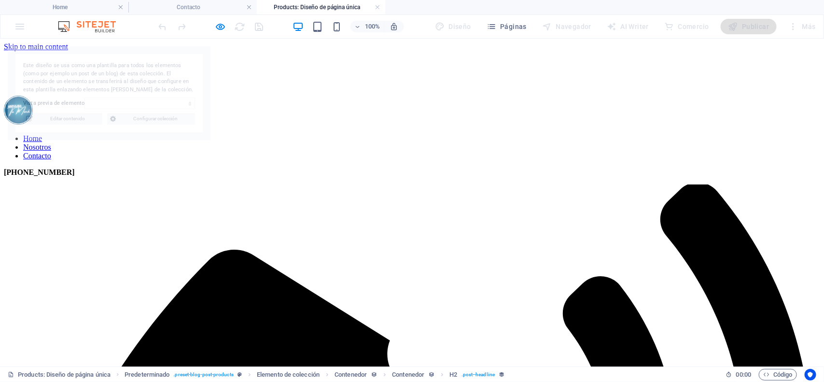
scroll to position [0, 0]
select select "68dc27102ab442eaf9048fe4"
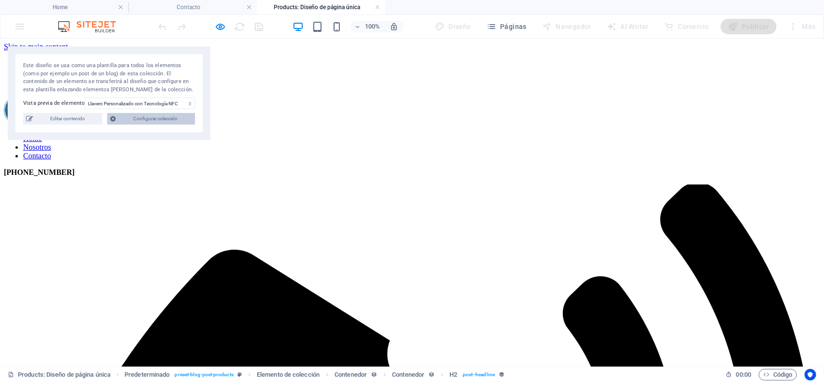
click at [146, 113] on span "Configurar colección" at bounding box center [155, 119] width 73 height 12
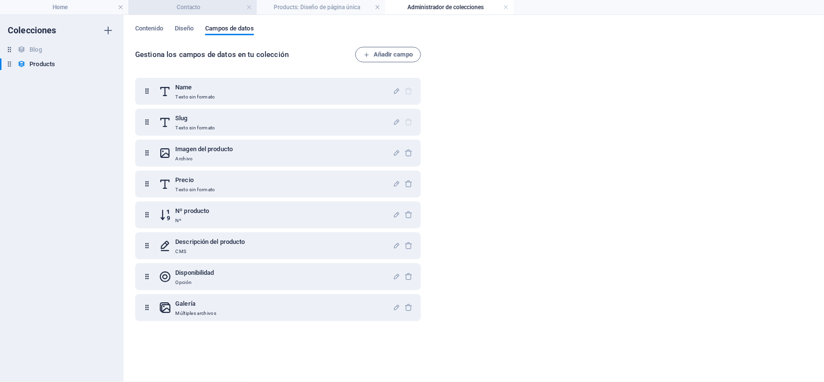
click at [187, 7] on h4 "Contacto" at bounding box center [192, 7] width 128 height 11
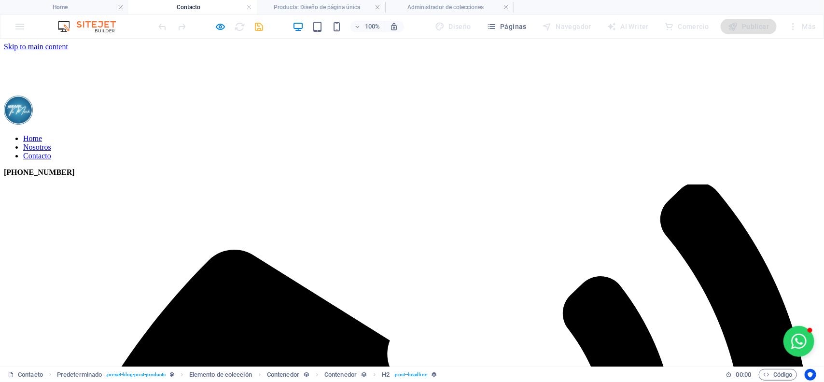
scroll to position [420, 0]
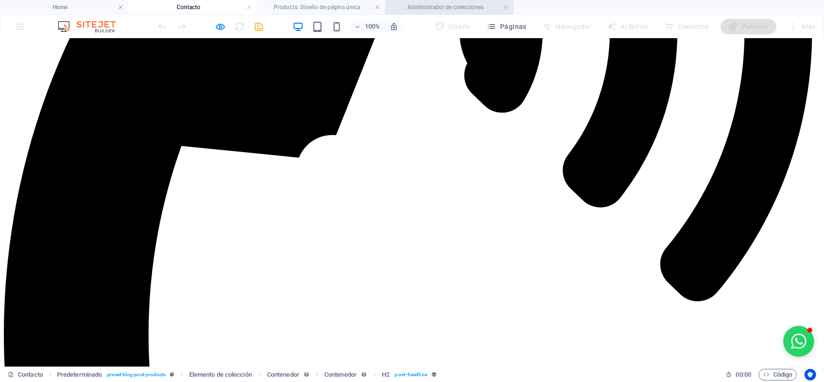
click at [454, 11] on h4 "Administrador de colecciones" at bounding box center [449, 7] width 128 height 11
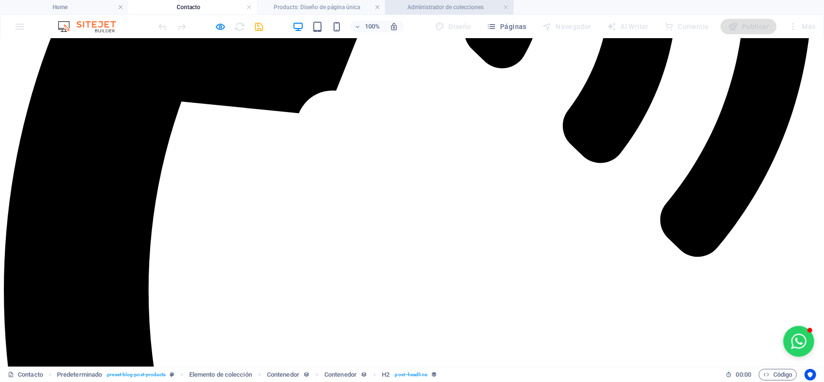
scroll to position [0, 0]
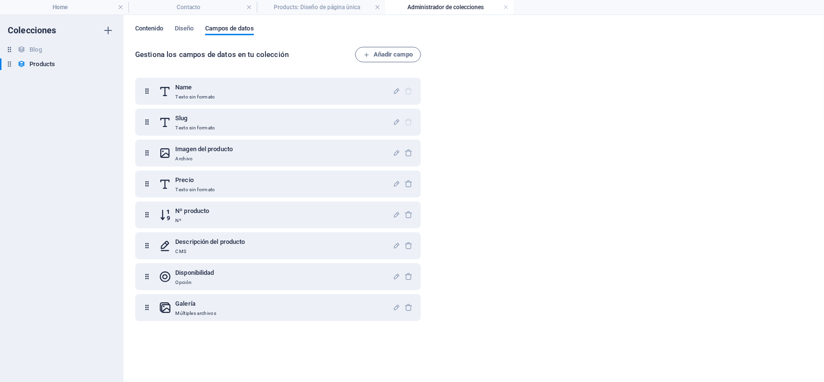
click at [153, 29] on span "Contenido" at bounding box center [149, 30] width 28 height 14
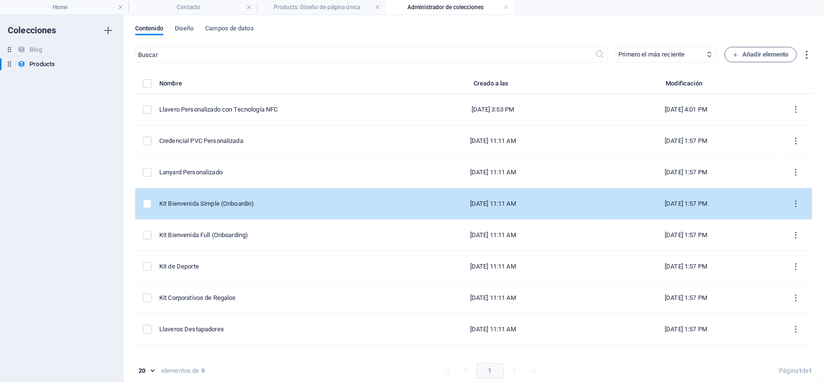
click at [279, 202] on div "Kit Bienvenida Simple (Onboardin)" at bounding box center [272, 203] width 227 height 9
select select "Sin Stock"
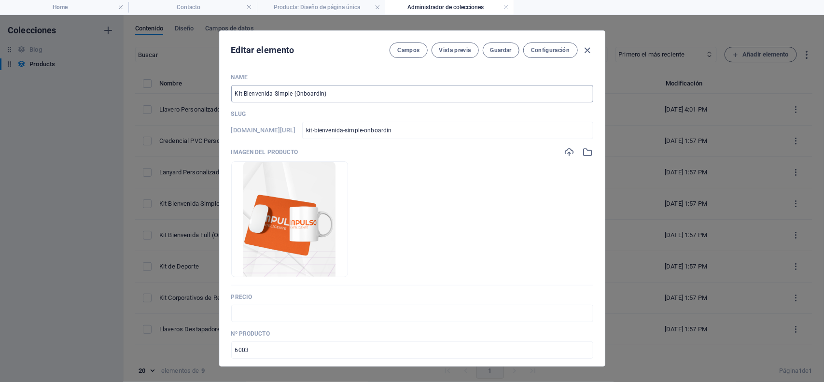
click at [322, 94] on input "Kit Bienvenida Simple (Onboardin)" at bounding box center [412, 93] width 362 height 17
type input "Kit Bienvenida Simple (Onboarding)"
type input "kit-bienvenida-simple-onboarding"
type input "Kit Bienvenida Simple (Onboarding)"
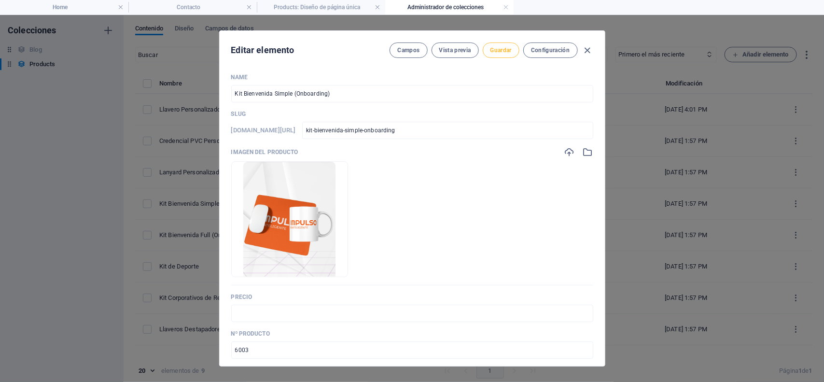
click at [507, 54] on span "Guardar" at bounding box center [501, 50] width 21 height 8
click at [585, 47] on icon "button" at bounding box center [587, 50] width 11 height 11
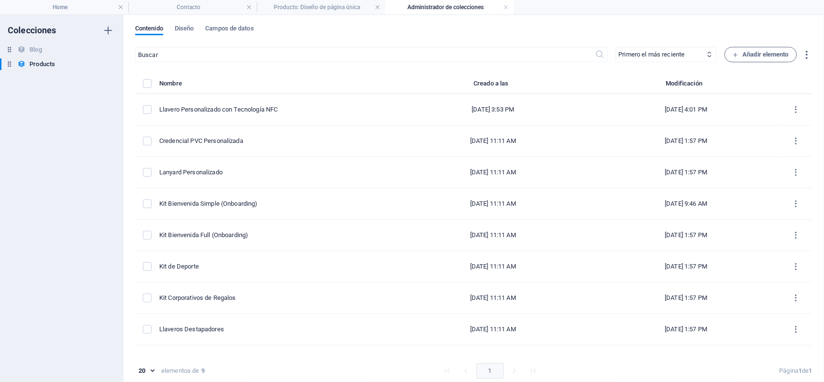
type input "kit-bienvenida-simple-onboarding"
click at [505, 9] on link at bounding box center [506, 7] width 6 height 9
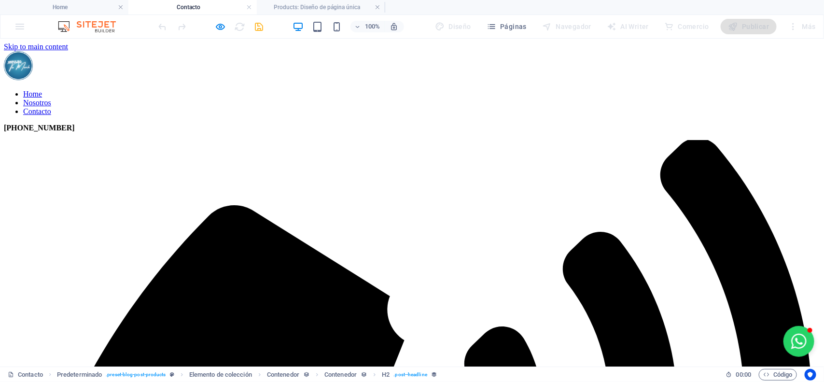
scroll to position [420, 0]
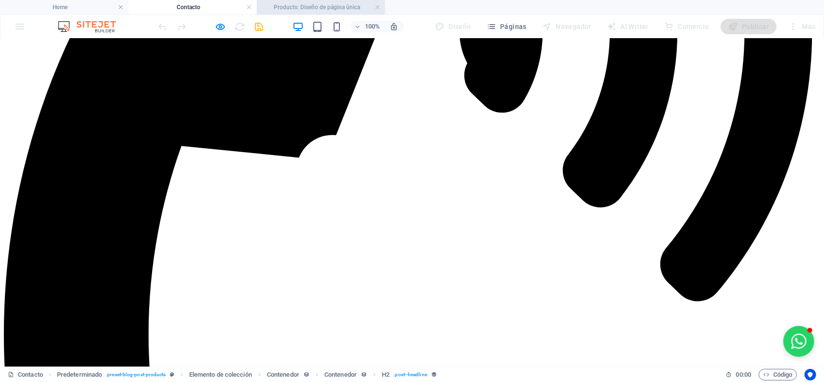
click at [324, 6] on h4 "Products: Diseño de página única" at bounding box center [321, 7] width 128 height 11
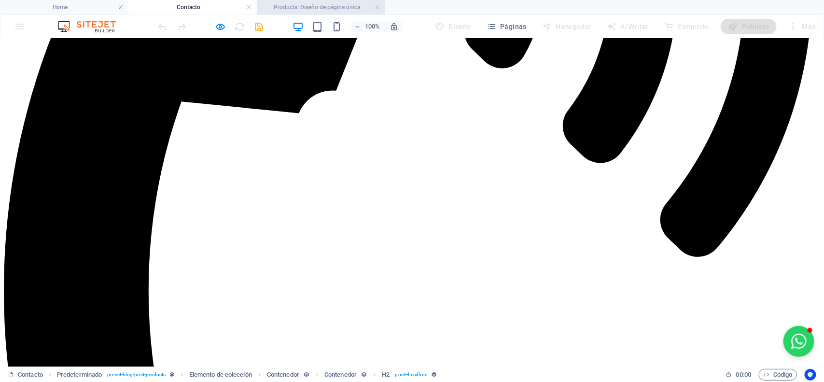
scroll to position [0, 0]
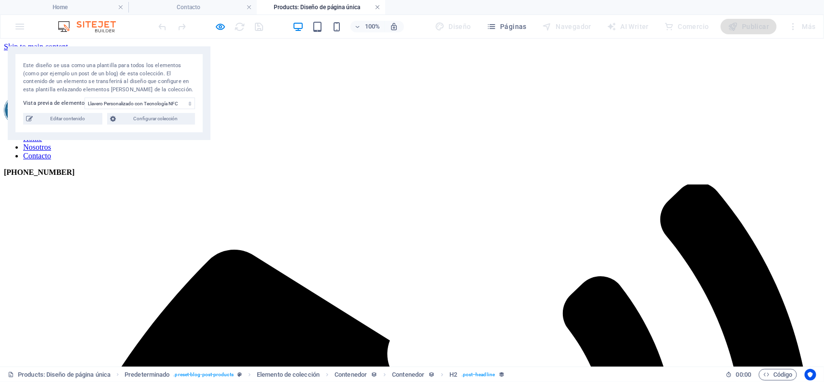
click at [378, 5] on link at bounding box center [378, 7] width 6 height 9
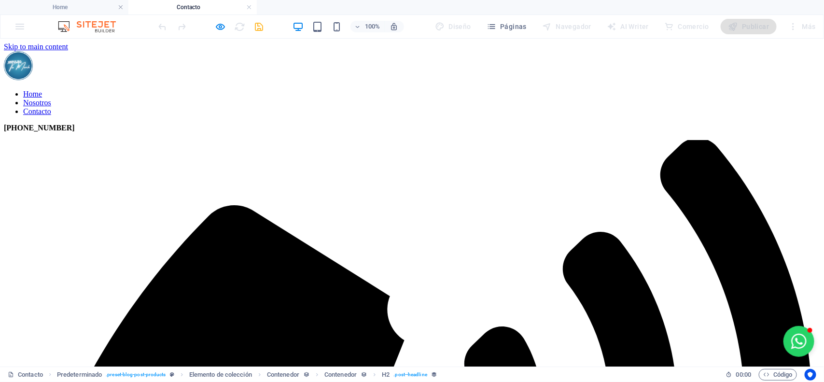
scroll to position [420, 0]
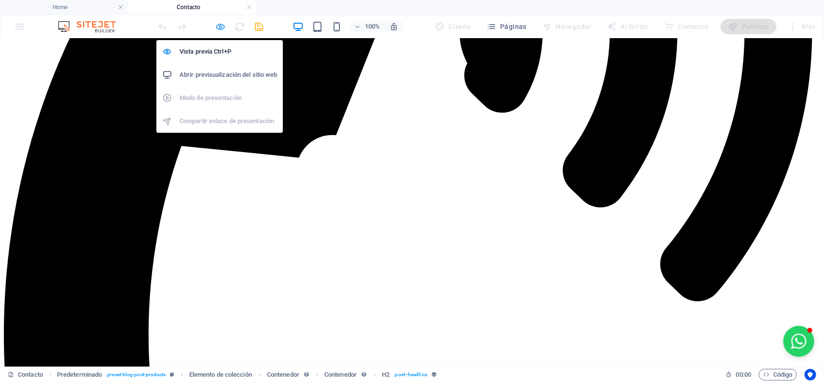
click at [215, 23] on icon "button" at bounding box center [220, 26] width 11 height 11
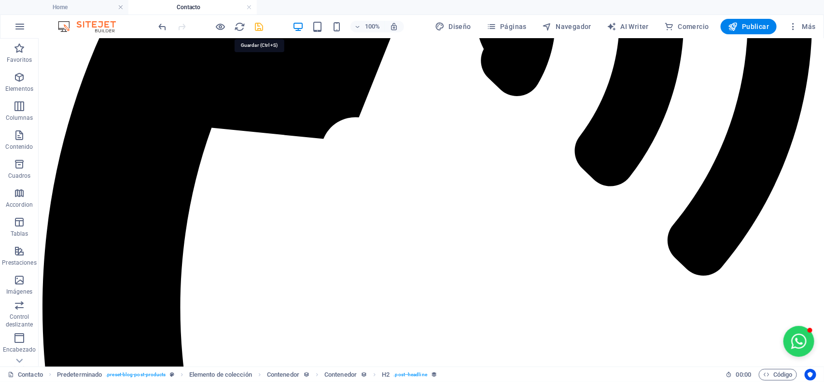
click at [262, 26] on icon "save" at bounding box center [259, 26] width 11 height 11
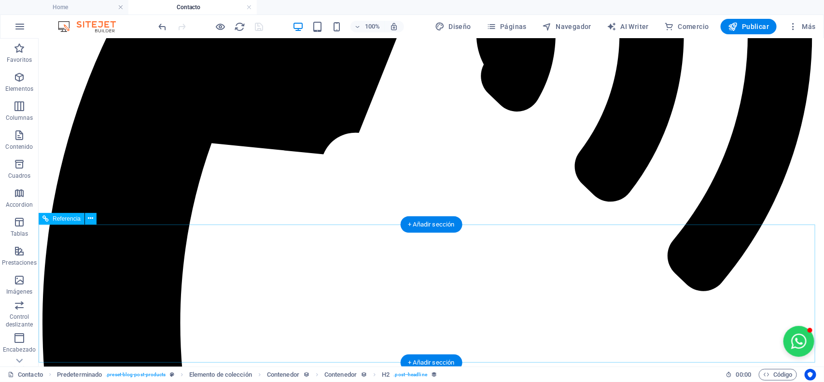
scroll to position [423, 0]
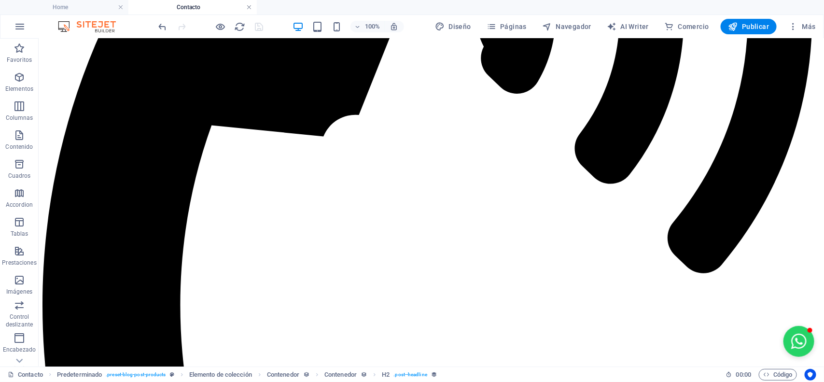
click at [250, 7] on link at bounding box center [249, 7] width 6 height 9
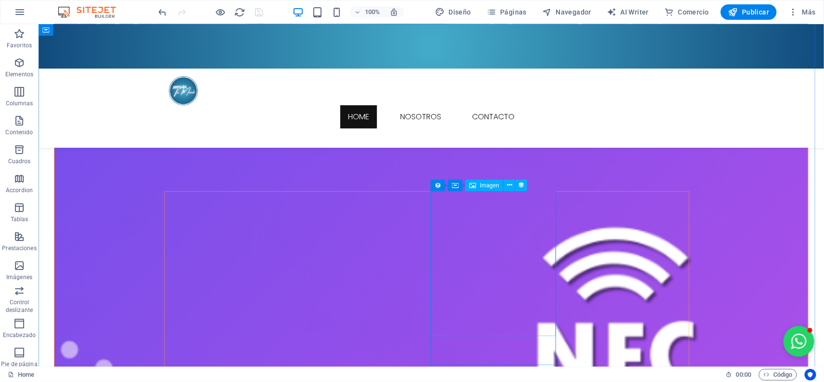
scroll to position [1674, 0]
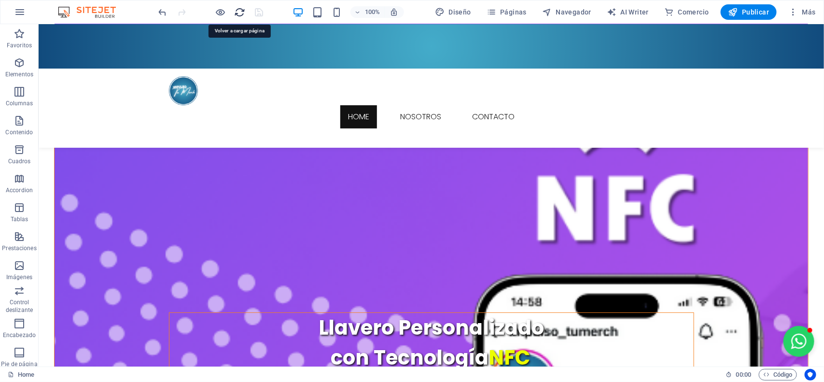
click at [242, 7] on icon "reload" at bounding box center [240, 12] width 11 height 11
click at [238, 8] on icon "reload" at bounding box center [240, 12] width 11 height 11
click at [242, 14] on icon "reload" at bounding box center [240, 12] width 11 height 11
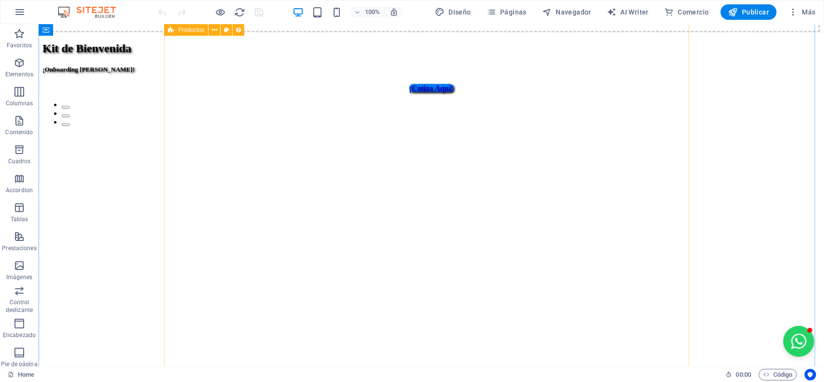
scroll to position [2053, 0]
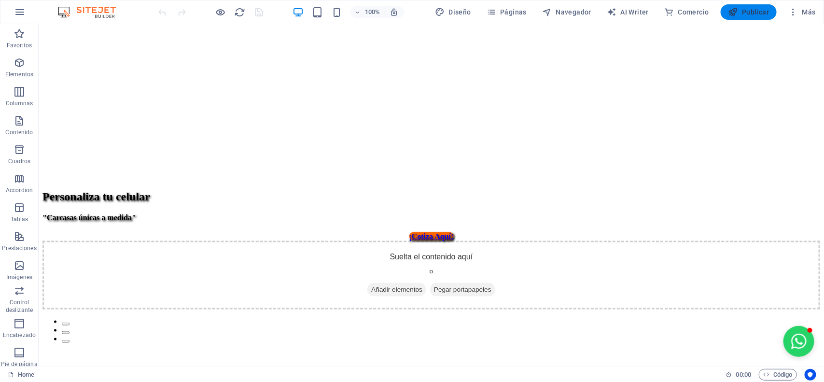
click at [765, 9] on span "Publicar" at bounding box center [749, 12] width 41 height 10
click at [739, 3] on div "100% Diseño Páginas Navegador AI Writer Comercio Publicar Más" at bounding box center [411, 11] width 823 height 23
click at [740, 8] on span "Publicar" at bounding box center [749, 12] width 41 height 10
